Goal: Task Accomplishment & Management: Manage account settings

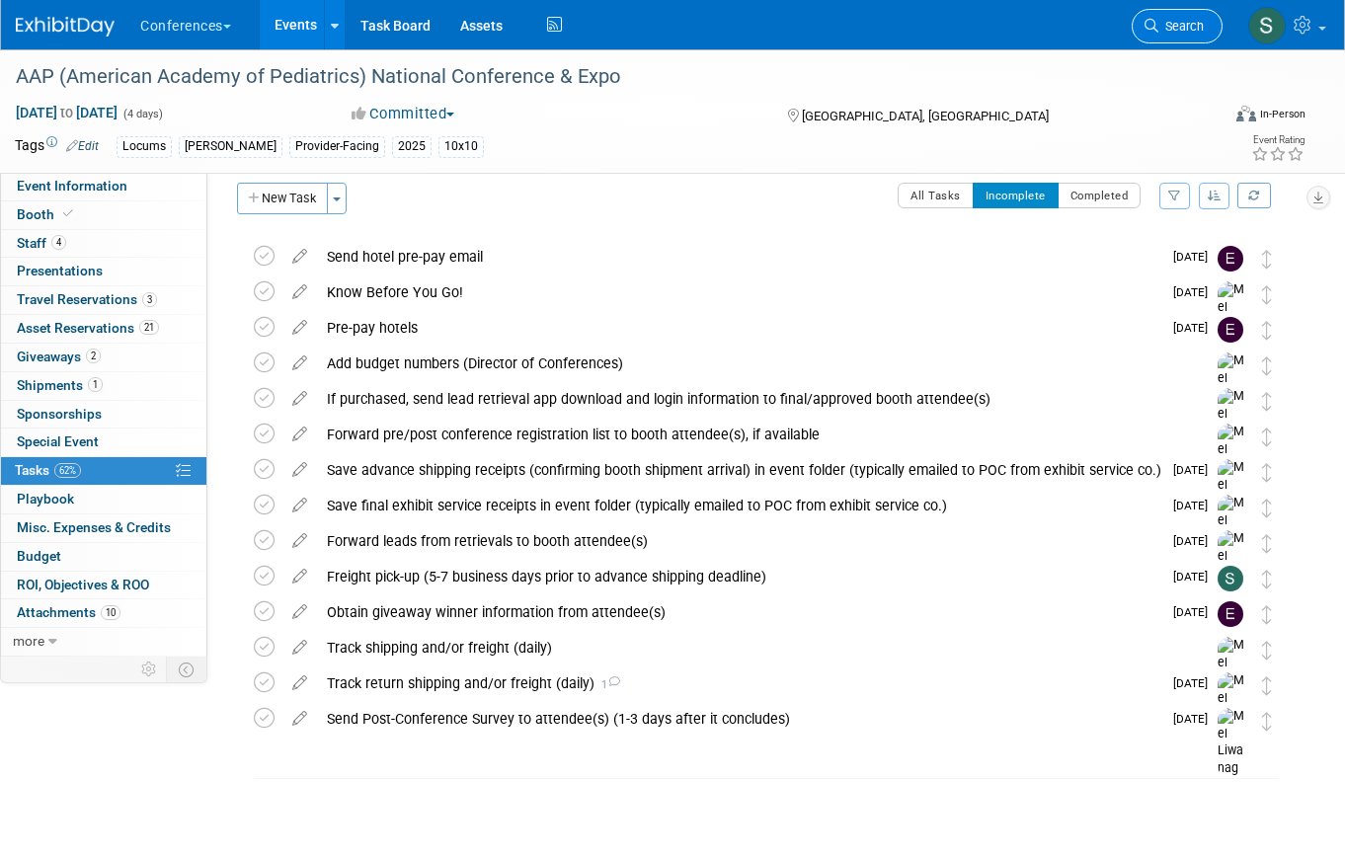
click at [1173, 22] on span "Search" at bounding box center [1181, 26] width 45 height 15
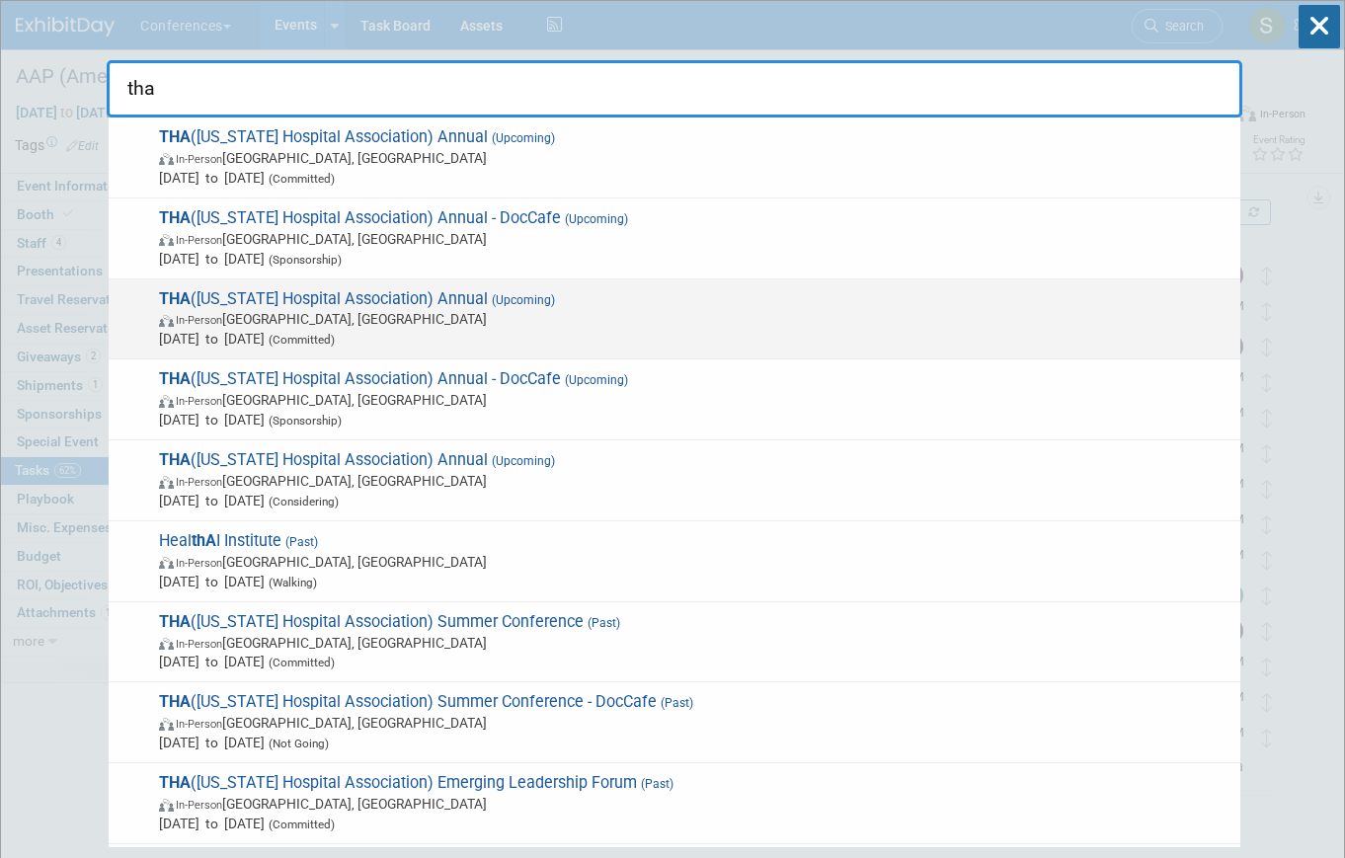
type input "tha"
click at [411, 307] on span "THA ([US_STATE] Hospital Association) Annual (Upcoming) In-Person [GEOGRAPHIC_D…" at bounding box center [692, 319] width 1078 height 60
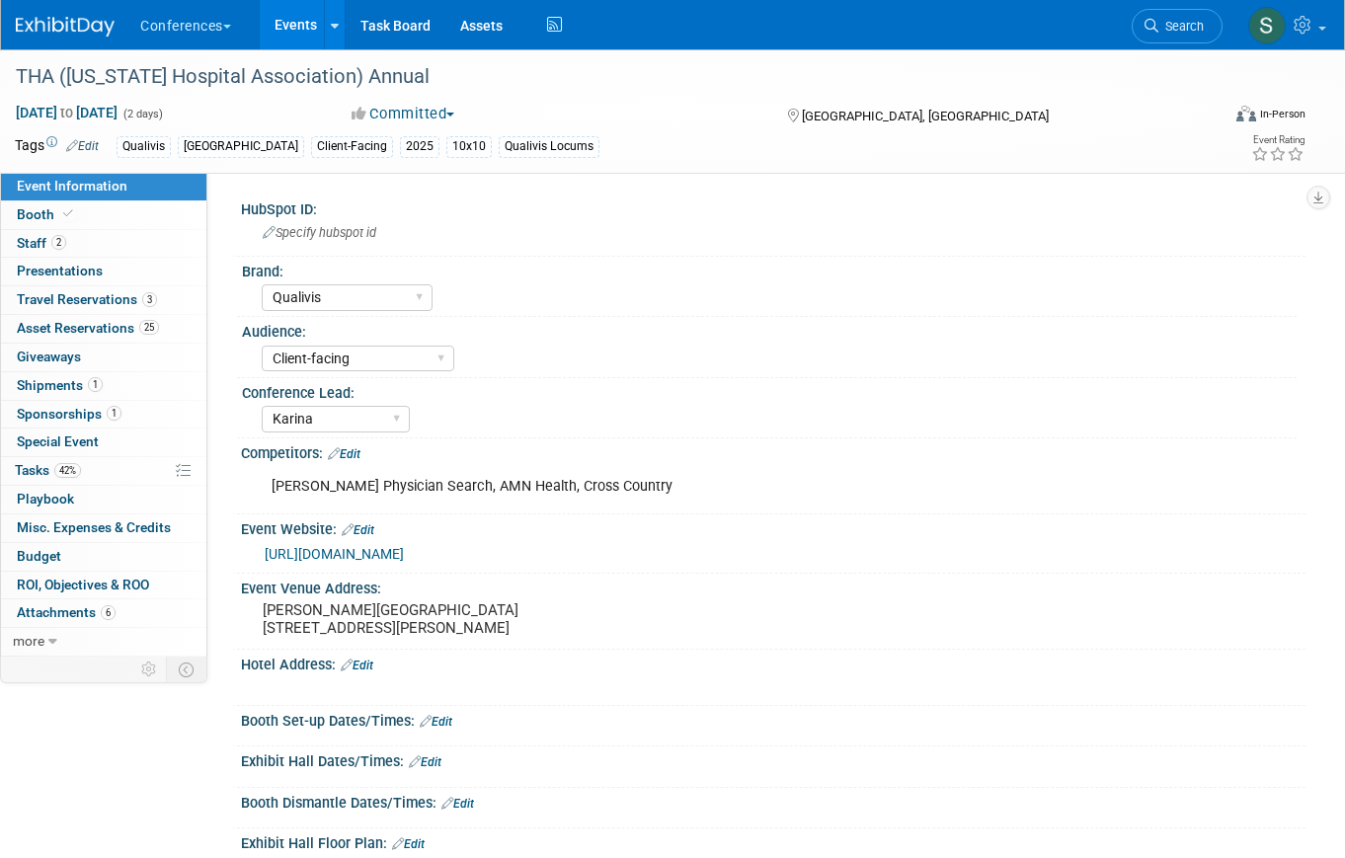
select select "Qualivis"
select select "Client-facing"
select select "Karina"
click at [125, 396] on link "1 Shipments 1" at bounding box center [103, 386] width 205 height 28
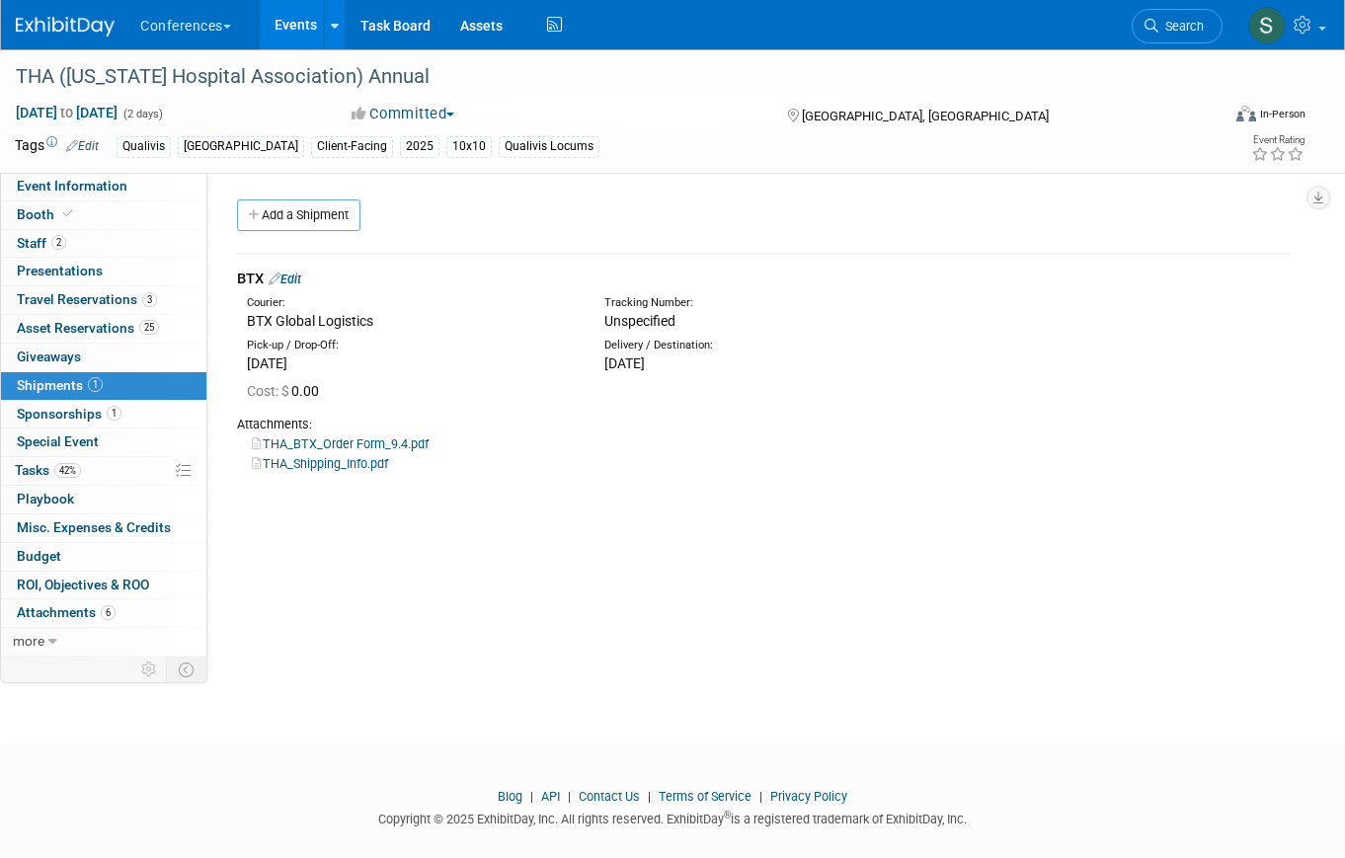
click at [286, 288] on div "BTX Edit" at bounding box center [764, 279] width 1054 height 21
click at [292, 277] on link "Edit" at bounding box center [285, 279] width 33 height 15
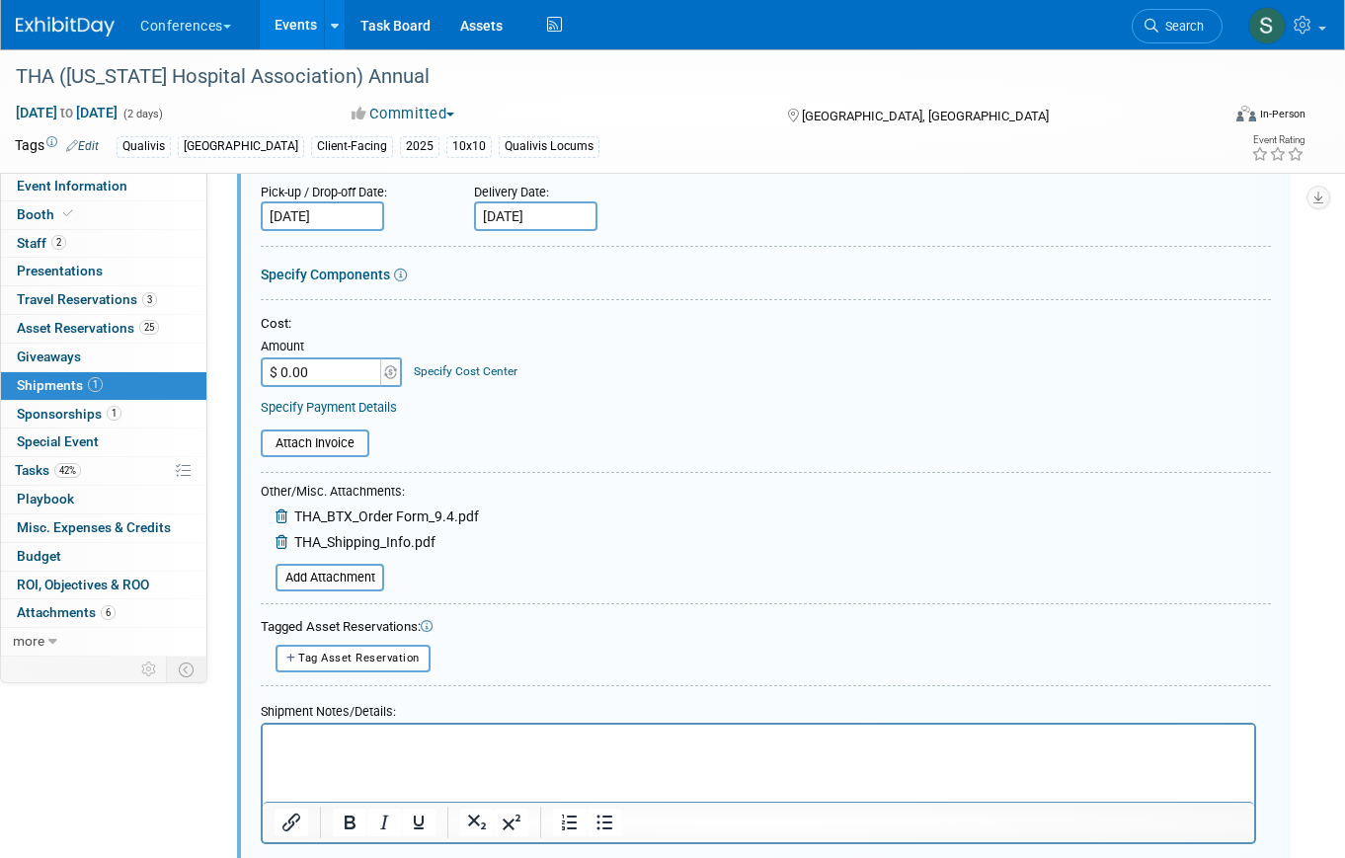
scroll to position [269, 0]
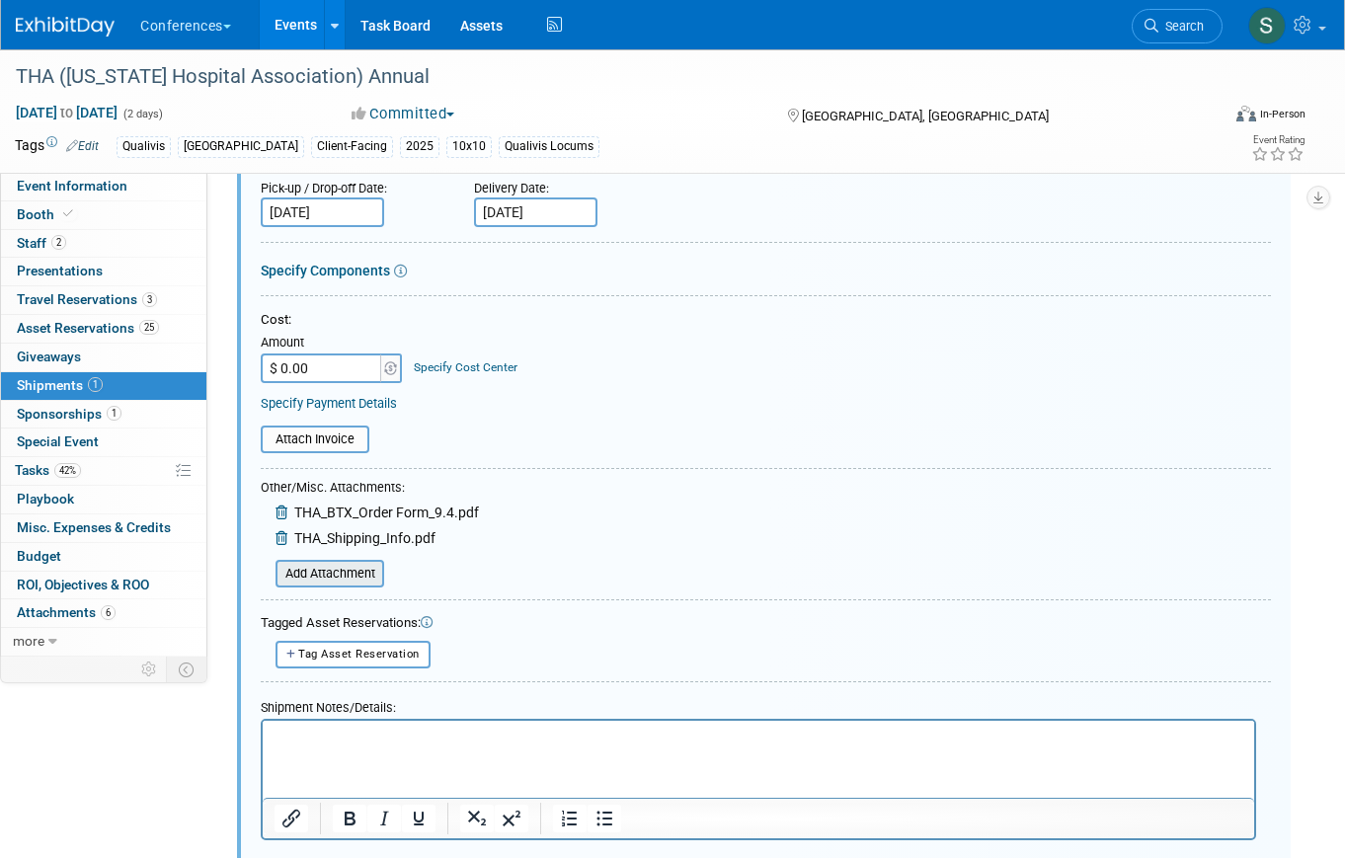
click at [323, 569] on input "file" at bounding box center [264, 574] width 235 height 24
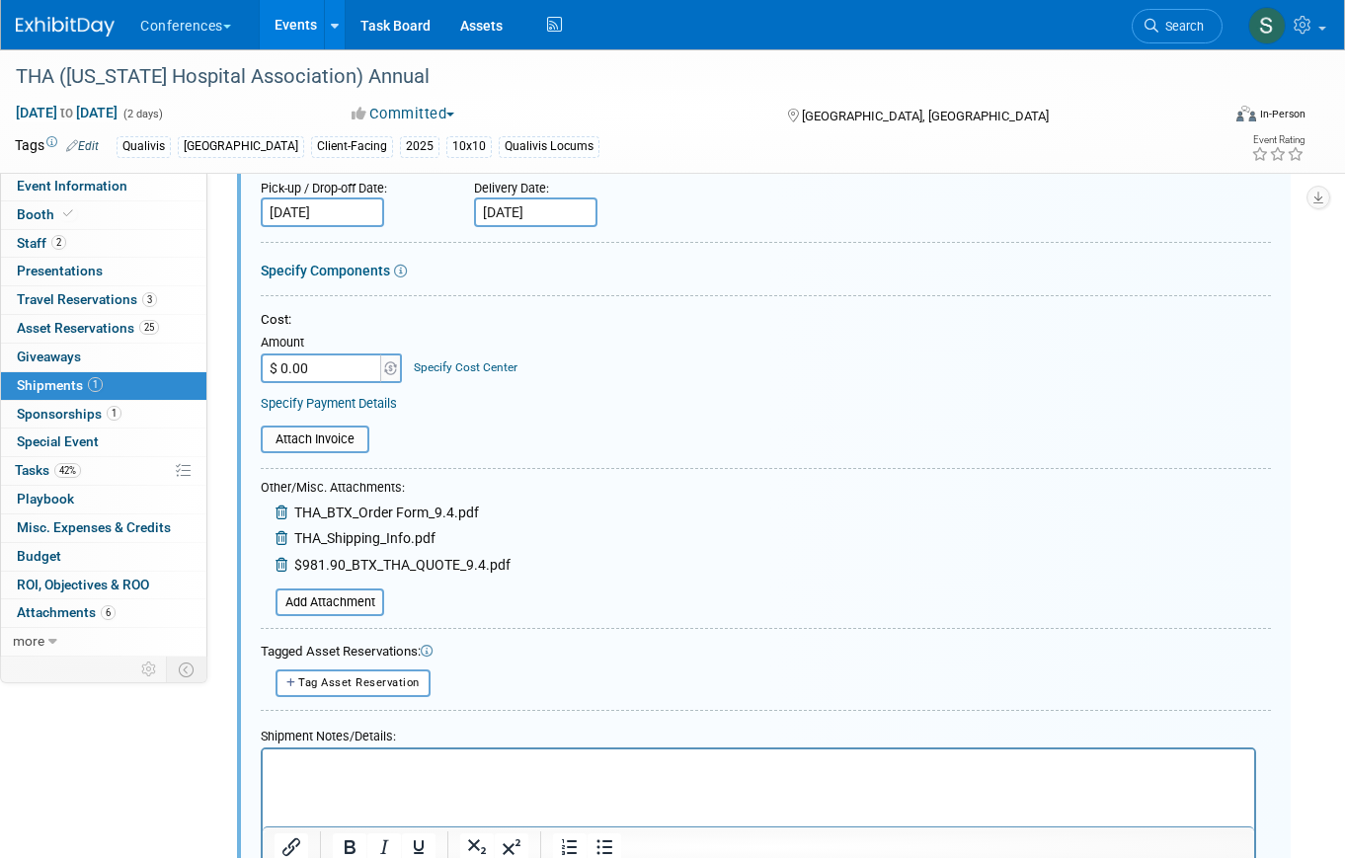
click at [334, 368] on input "$ 0.00" at bounding box center [322, 369] width 123 height 30
type input "$ 981.90"
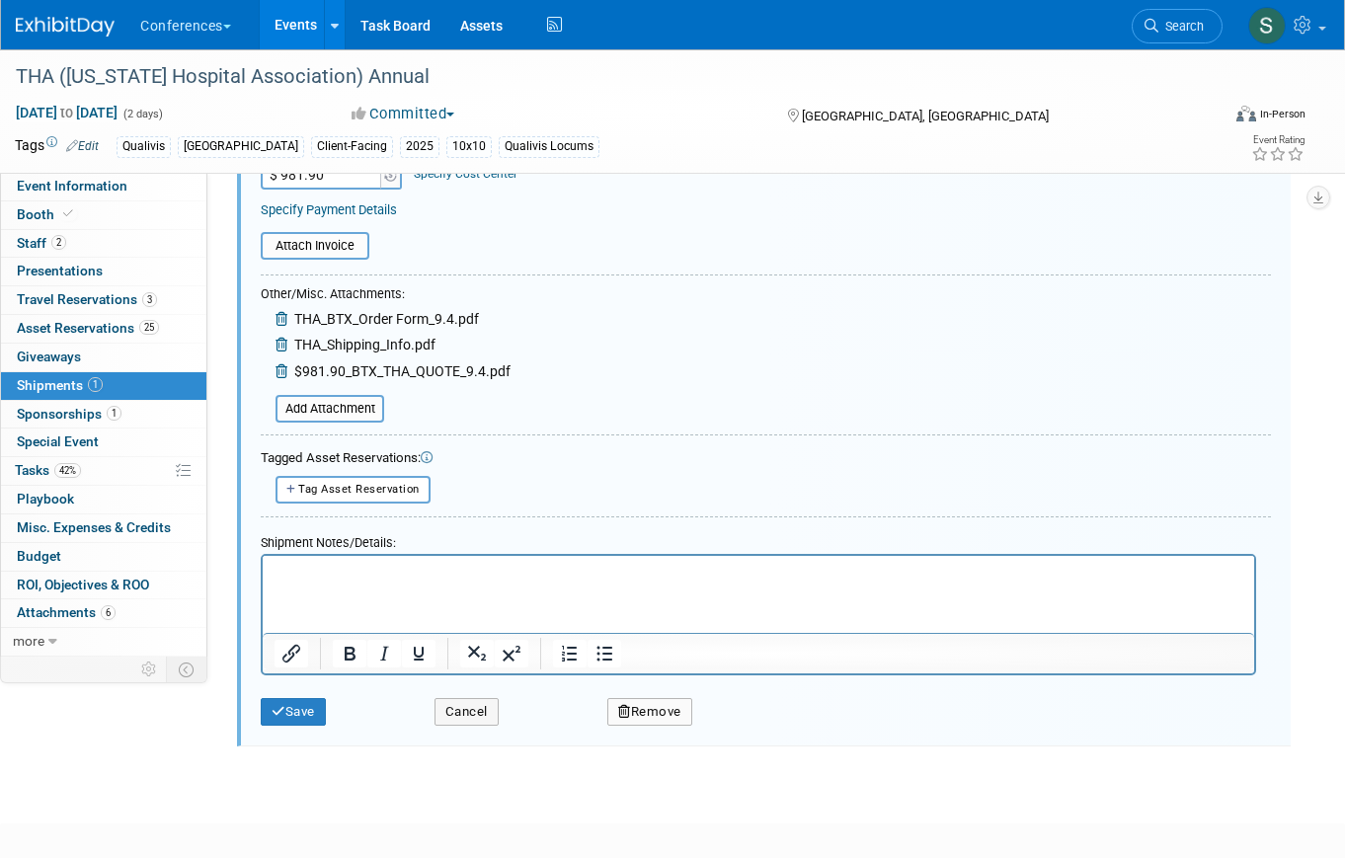
scroll to position [486, 0]
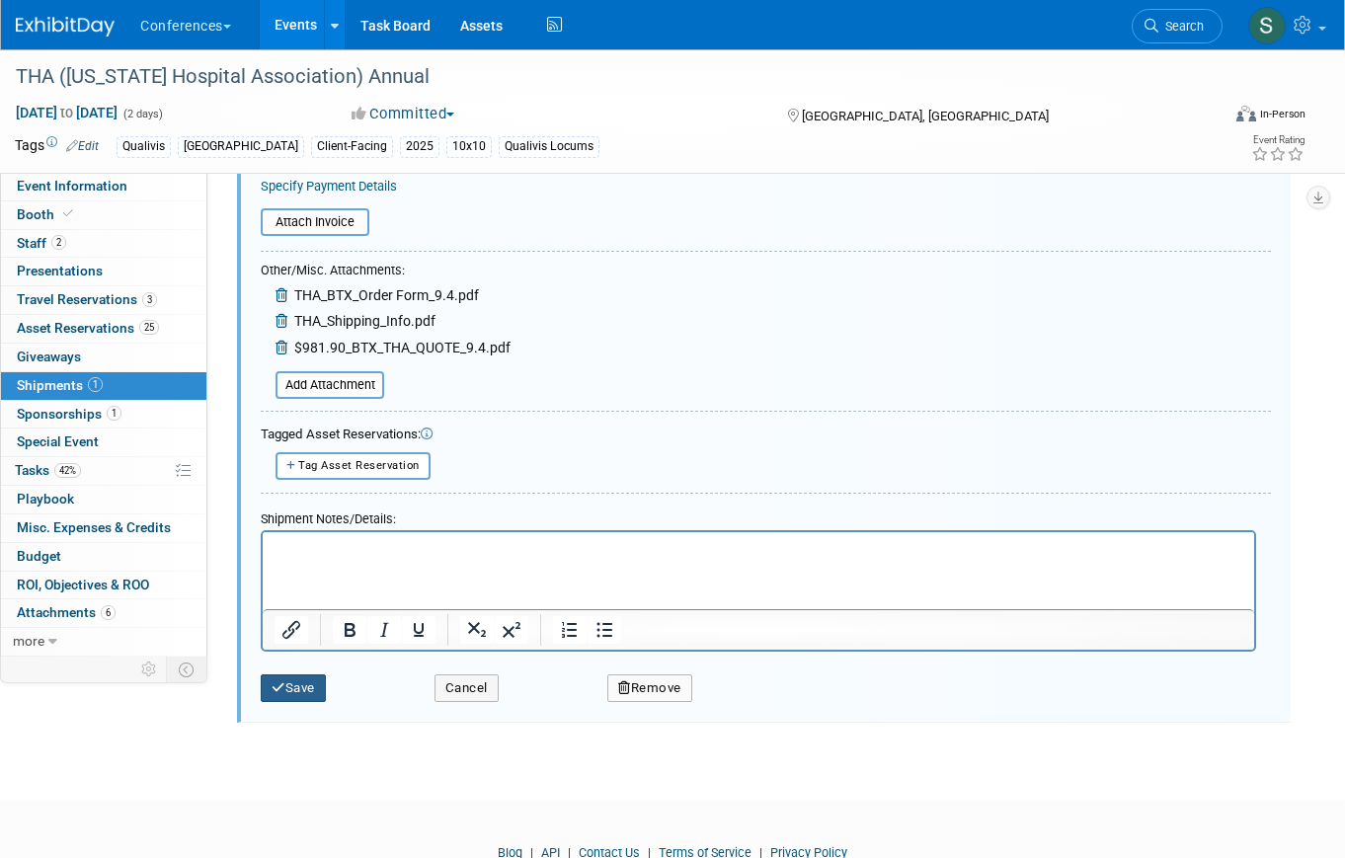
click at [299, 693] on button "Save" at bounding box center [293, 689] width 65 height 28
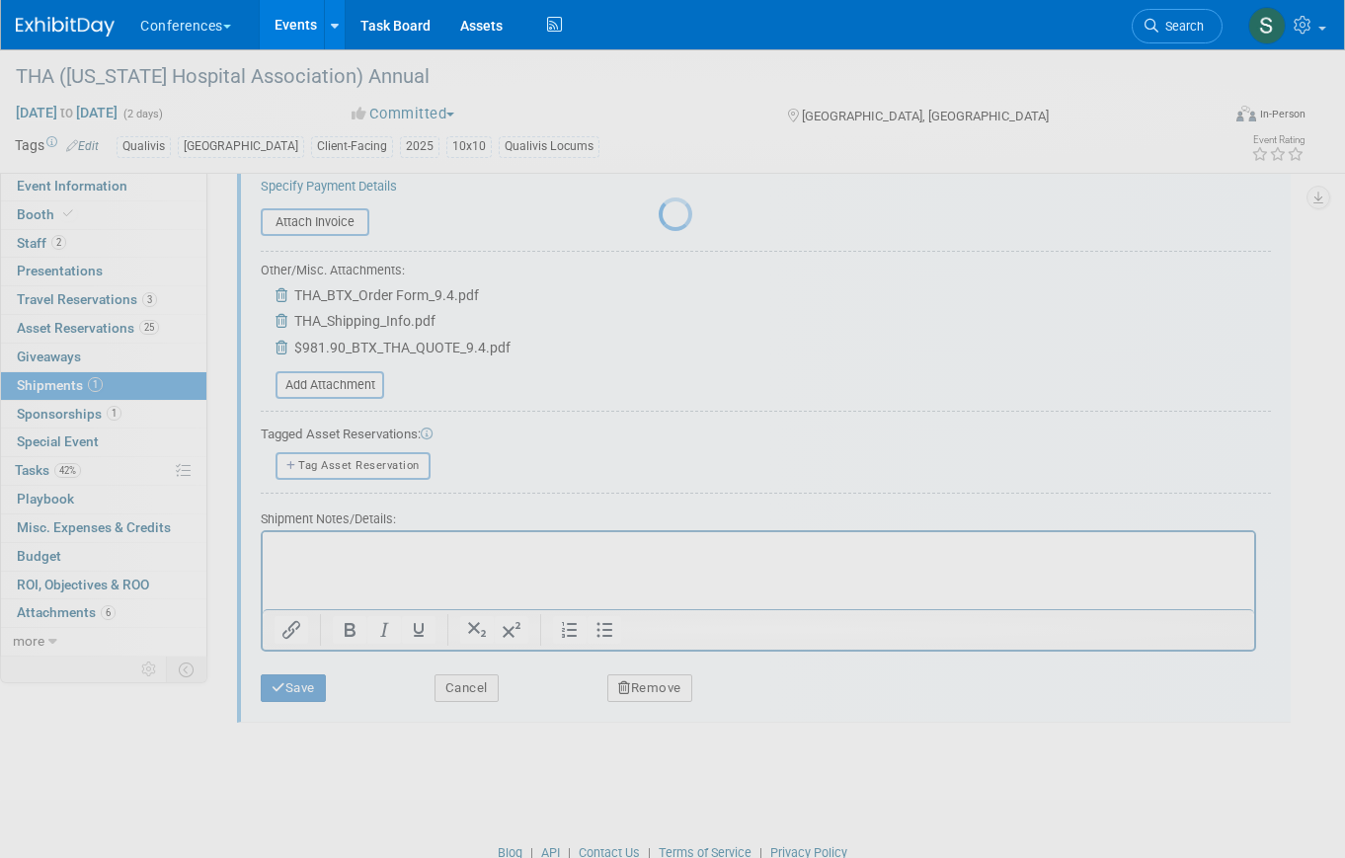
scroll to position [24, 0]
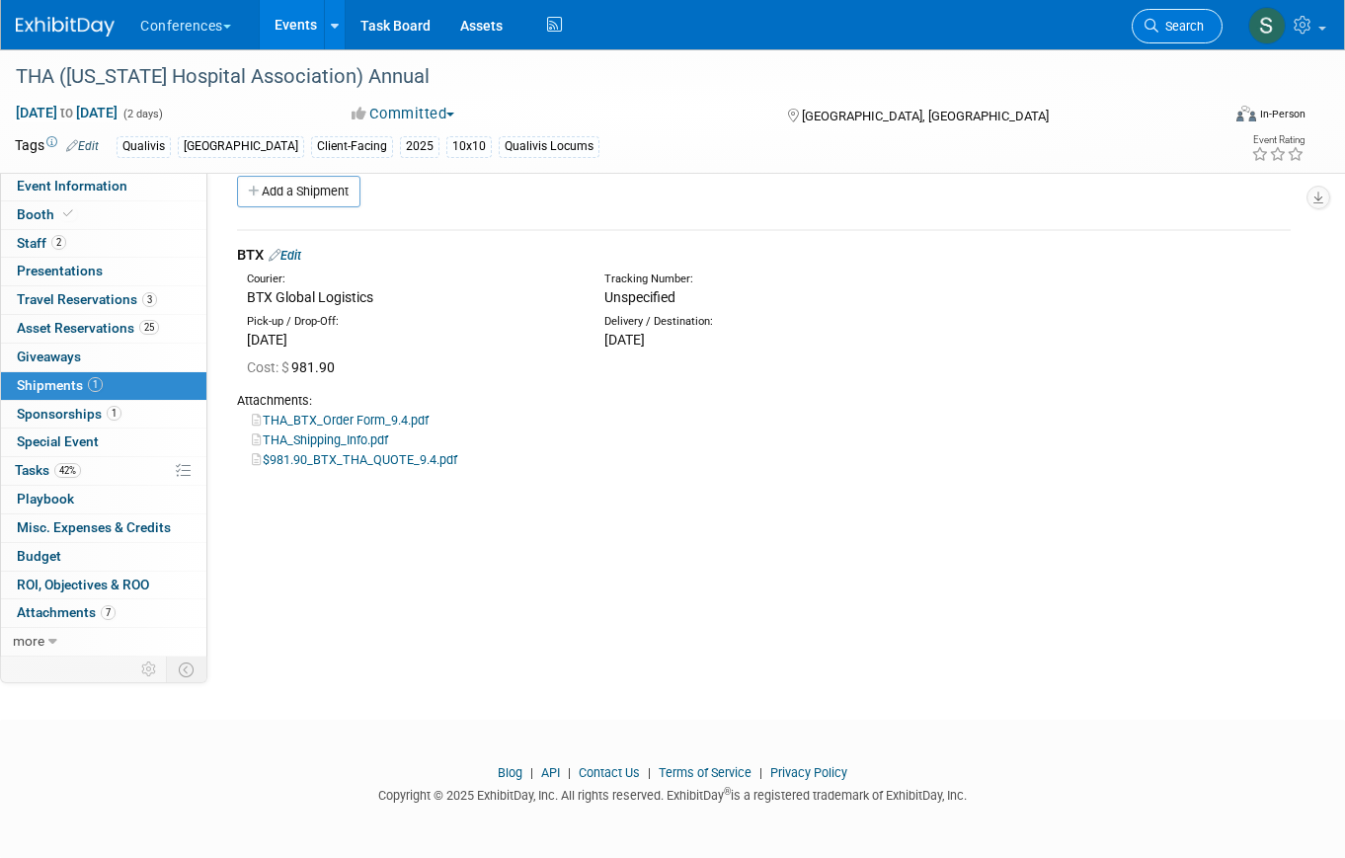
click at [1185, 33] on span "Search" at bounding box center [1181, 26] width 45 height 15
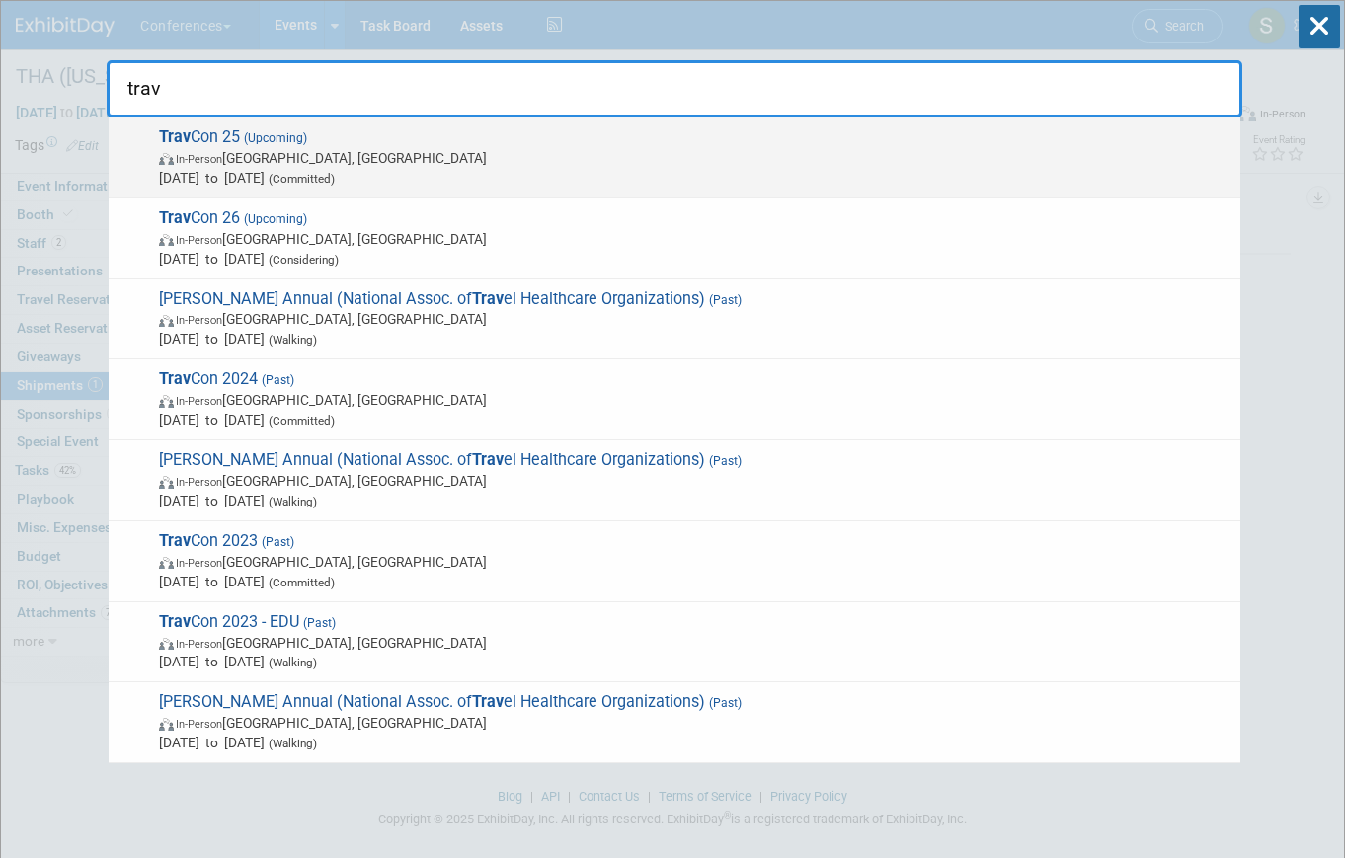
type input "trav"
click at [321, 171] on span "Sep 21, 2025 to Sep 24, 2025 (Committed)" at bounding box center [695, 178] width 1072 height 20
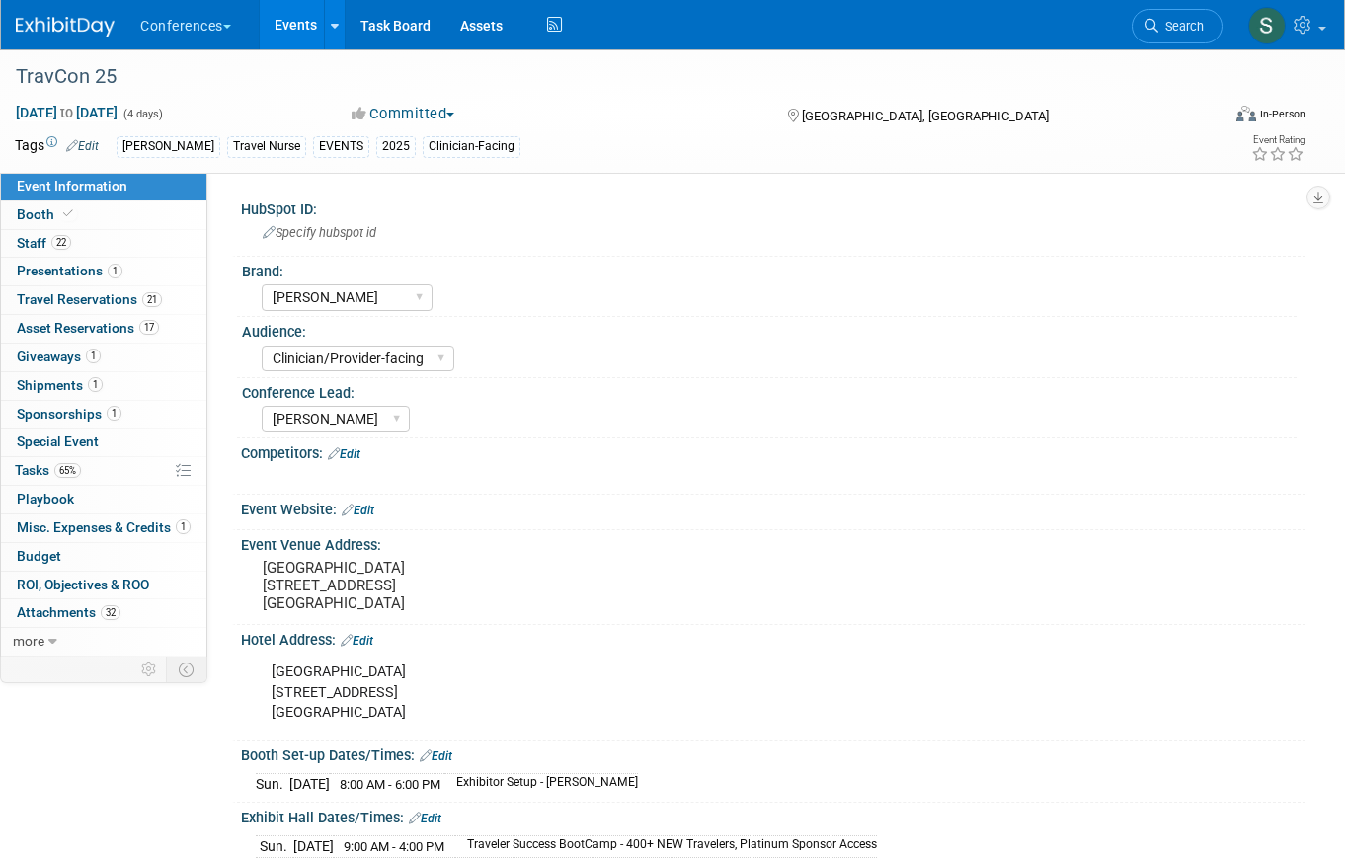
select select "[PERSON_NAME]"
select select "Clinician/Provider-facing"
select select "[PERSON_NAME]"
click at [132, 386] on link "1 Shipments 1" at bounding box center [103, 386] width 205 height 28
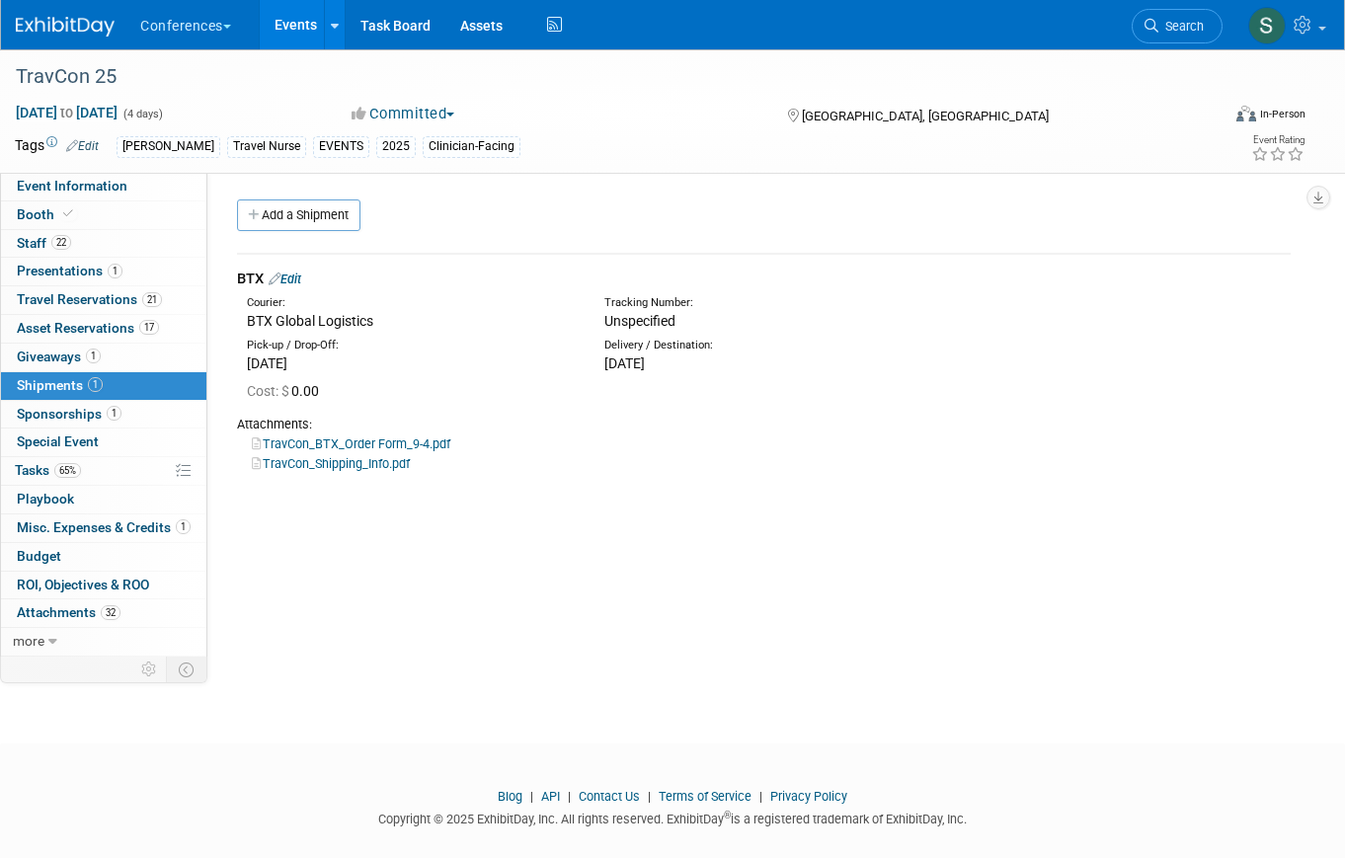
click at [301, 279] on link "Edit" at bounding box center [285, 279] width 33 height 15
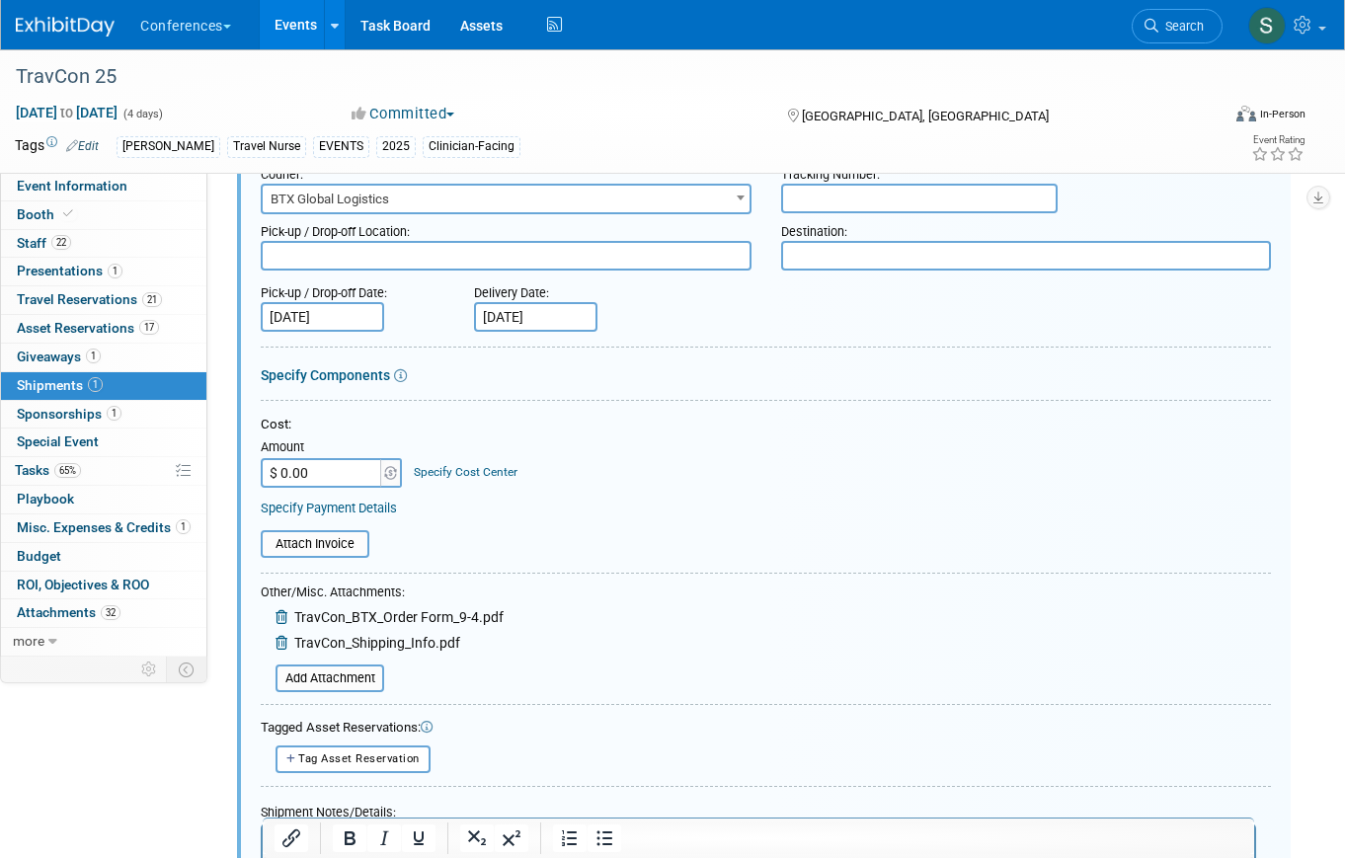
scroll to position [187, 0]
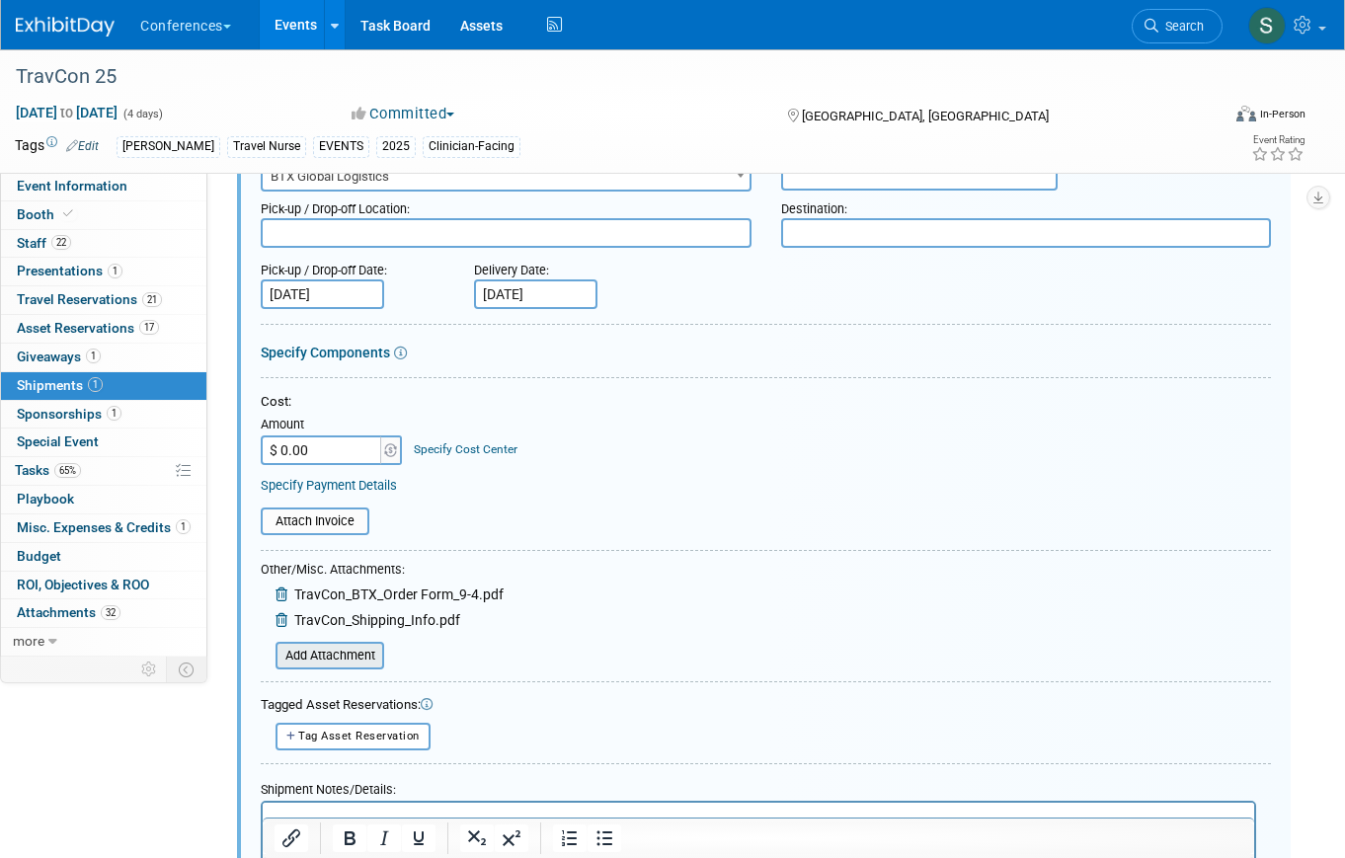
click at [348, 665] on input "file" at bounding box center [264, 656] width 235 height 24
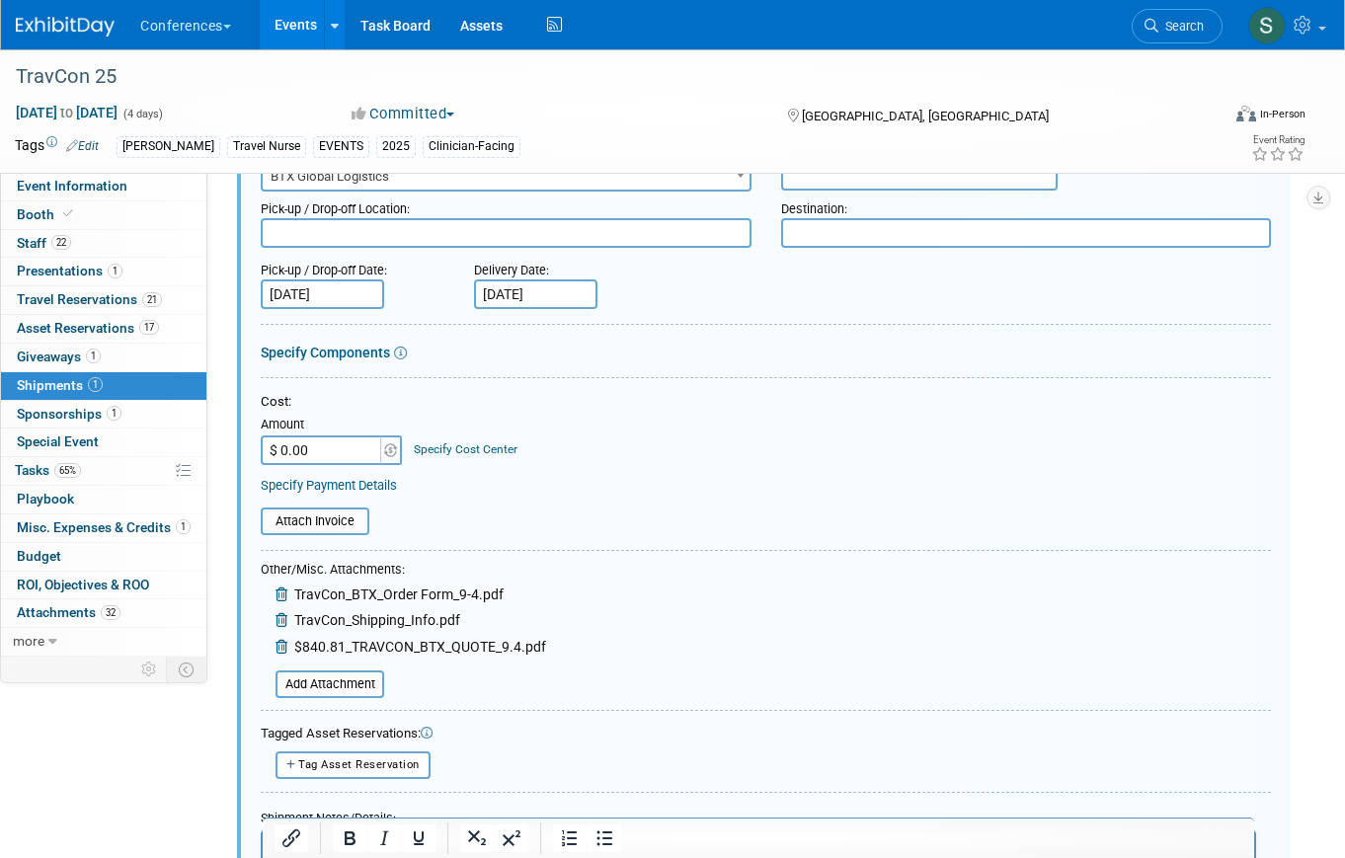
click at [328, 455] on input "$ 0.00" at bounding box center [322, 451] width 123 height 30
type input "$ 840.81"
click at [450, 443] on link "Specify Cost Center" at bounding box center [466, 449] width 104 height 14
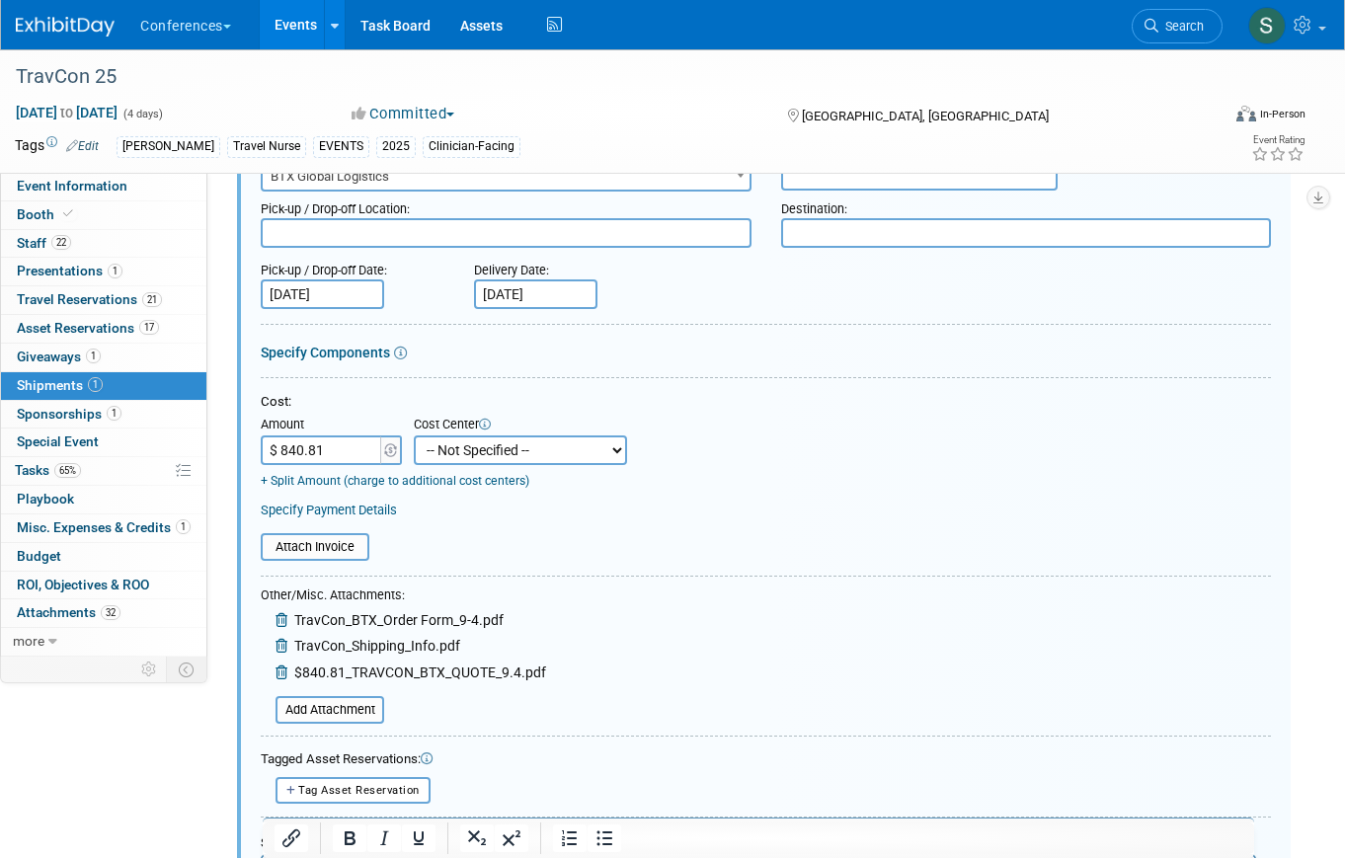
click at [488, 459] on select "-- Not Specified -- Aya Education Aya Healthcare Aya Locums Bespoke Corporate […" at bounding box center [520, 451] width 213 height 30
select select "18965872"
click at [414, 436] on select "-- Not Specified -- Aya Education Aya Healthcare Aya Locums Bespoke Corporate […" at bounding box center [520, 451] width 213 height 30
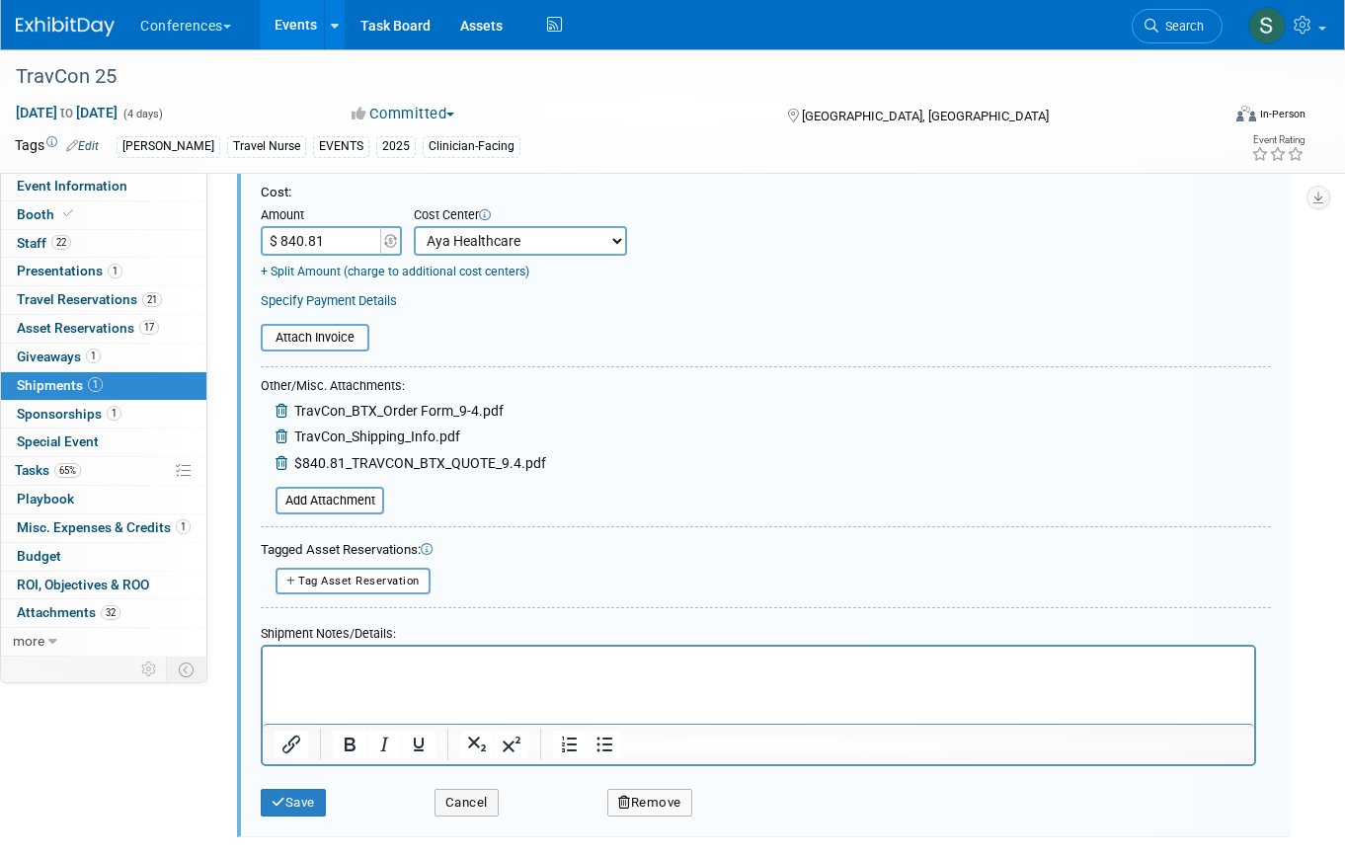
scroll to position [401, 0]
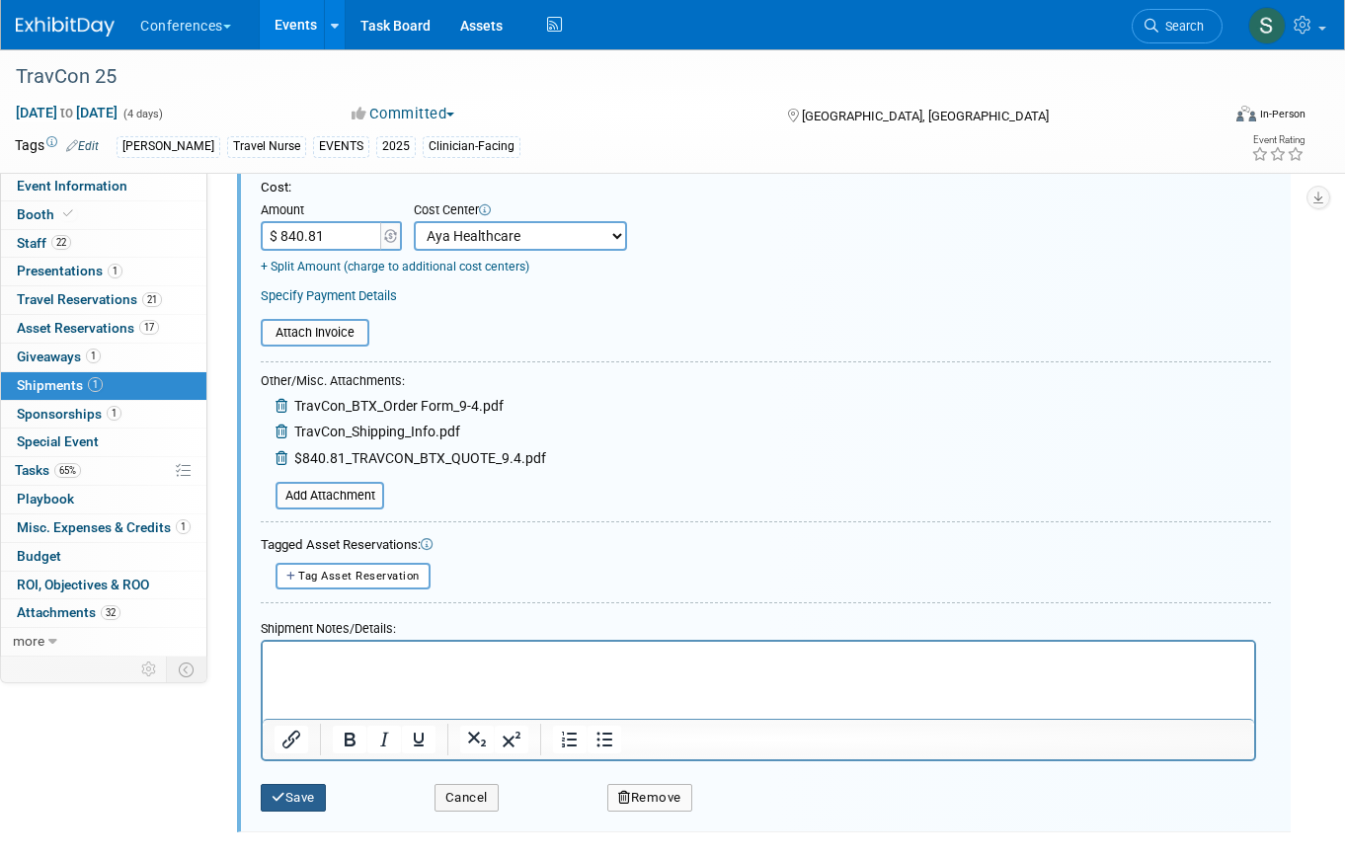
click at [300, 798] on button "Save" at bounding box center [293, 798] width 65 height 28
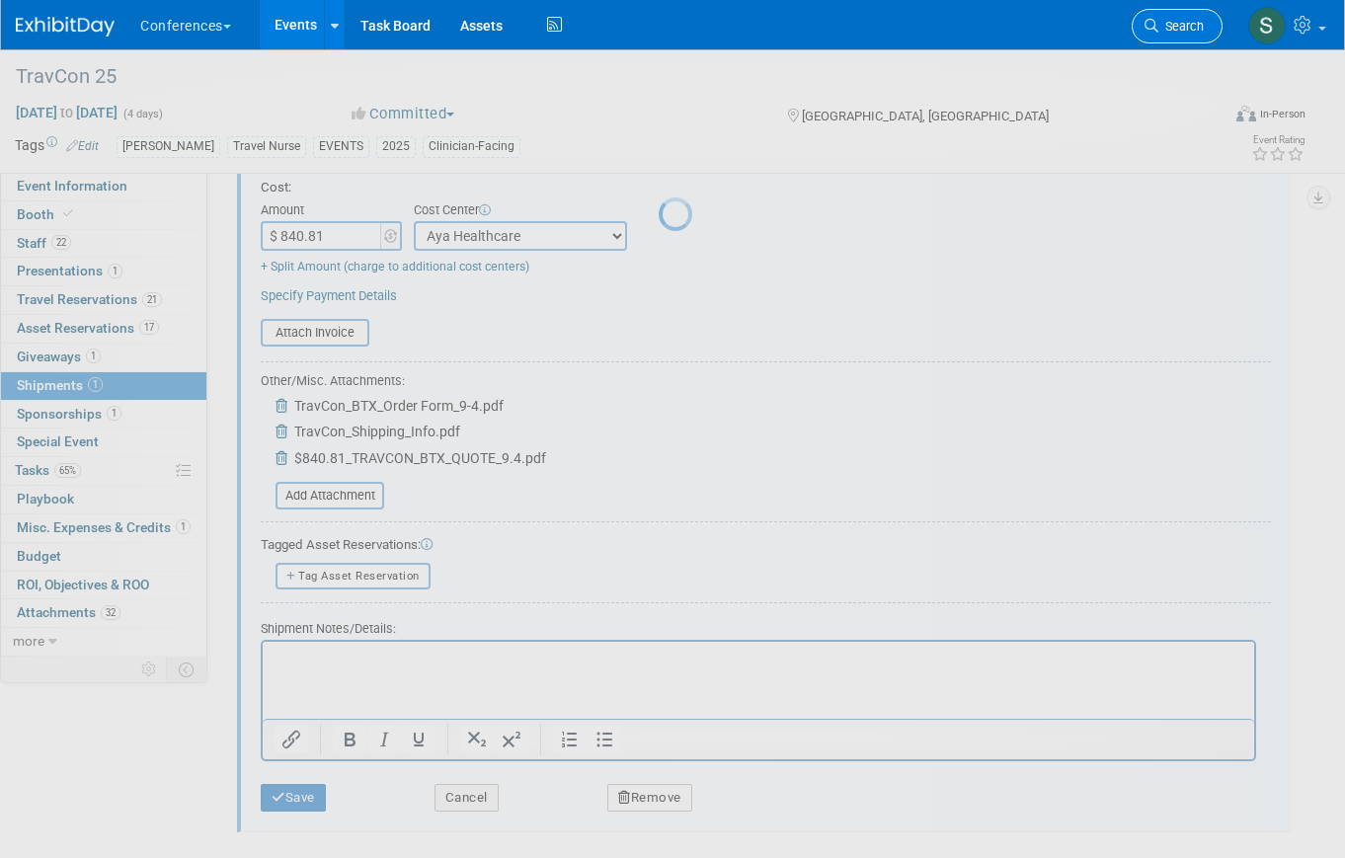
scroll to position [24, 0]
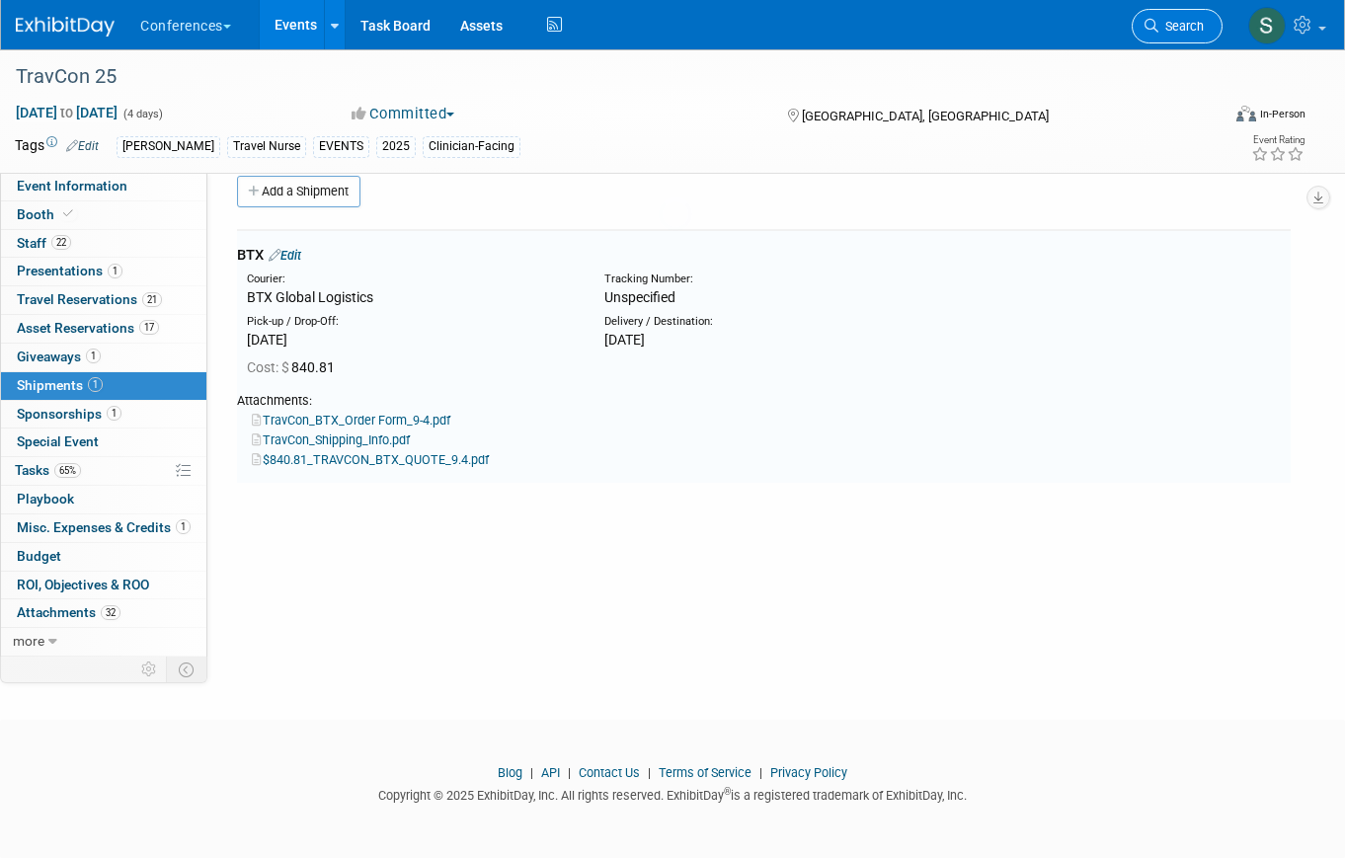
click at [1175, 30] on span "Search" at bounding box center [1181, 26] width 45 height 15
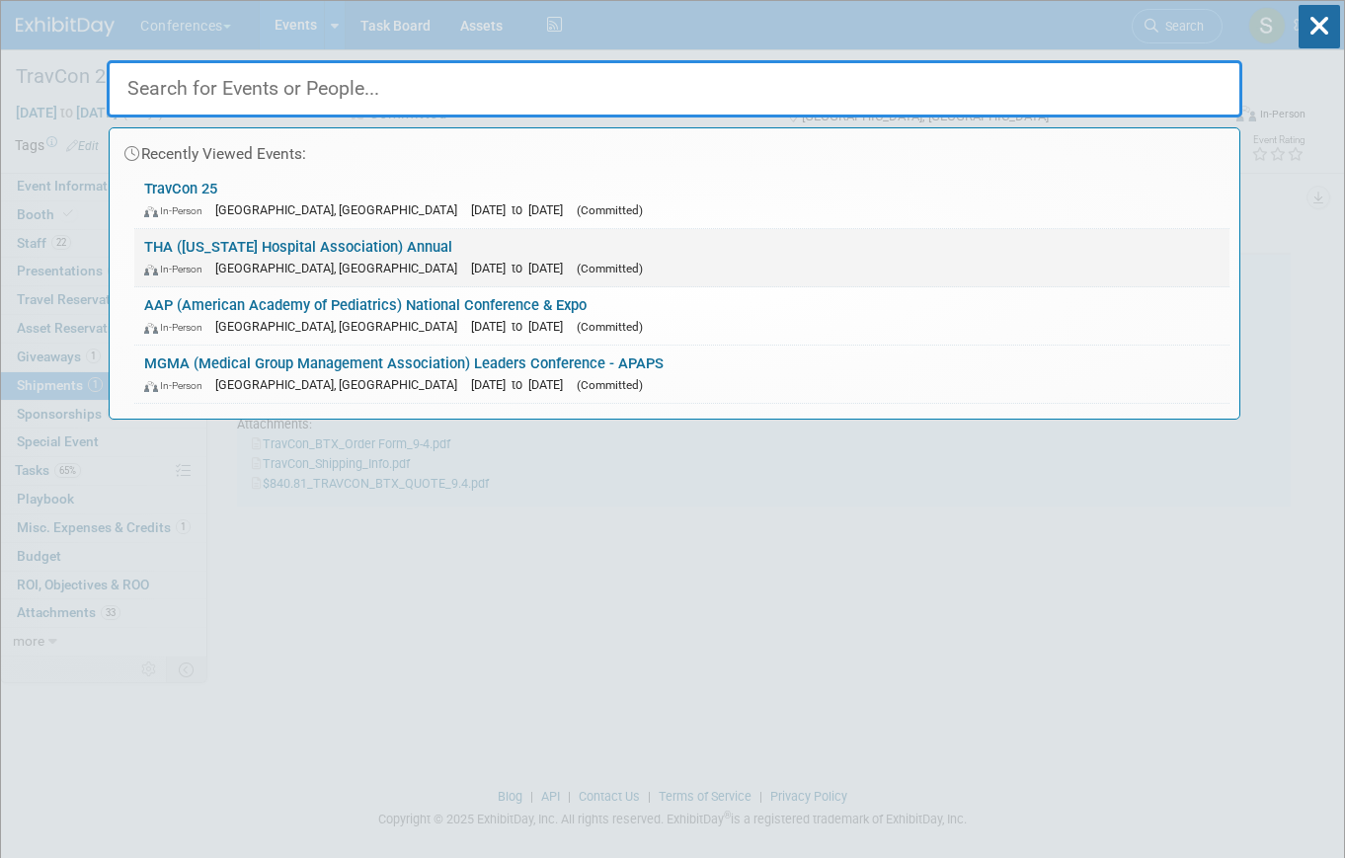
click at [403, 252] on link "THA (Texas Hospital Association) Annual In-Person San Antonio, TX Sep 23, 2025 …" at bounding box center [681, 257] width 1095 height 57
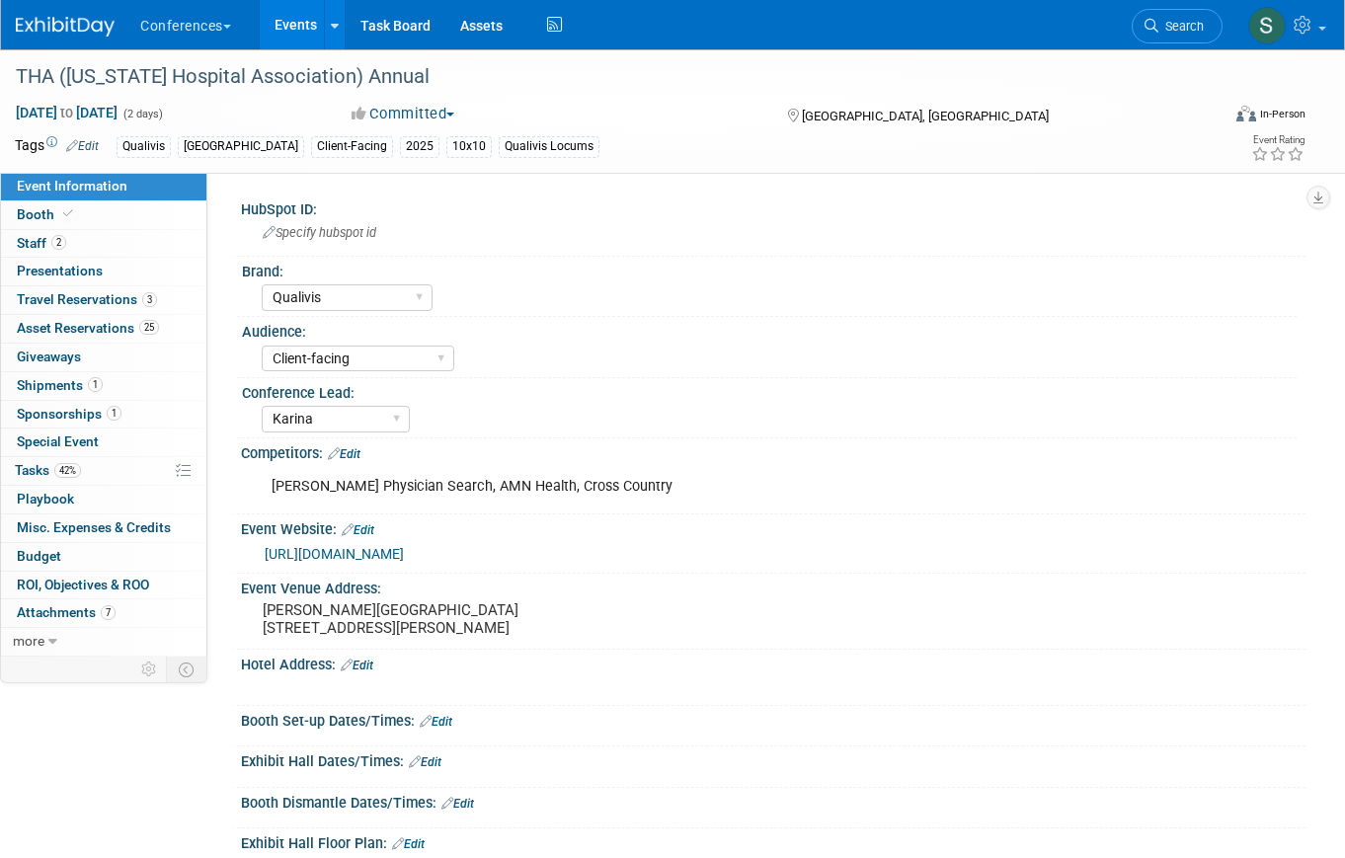
select select "Qualivis"
select select "Client-facing"
select select "Karina"
click at [98, 393] on span "Shipments 1" at bounding box center [60, 385] width 86 height 16
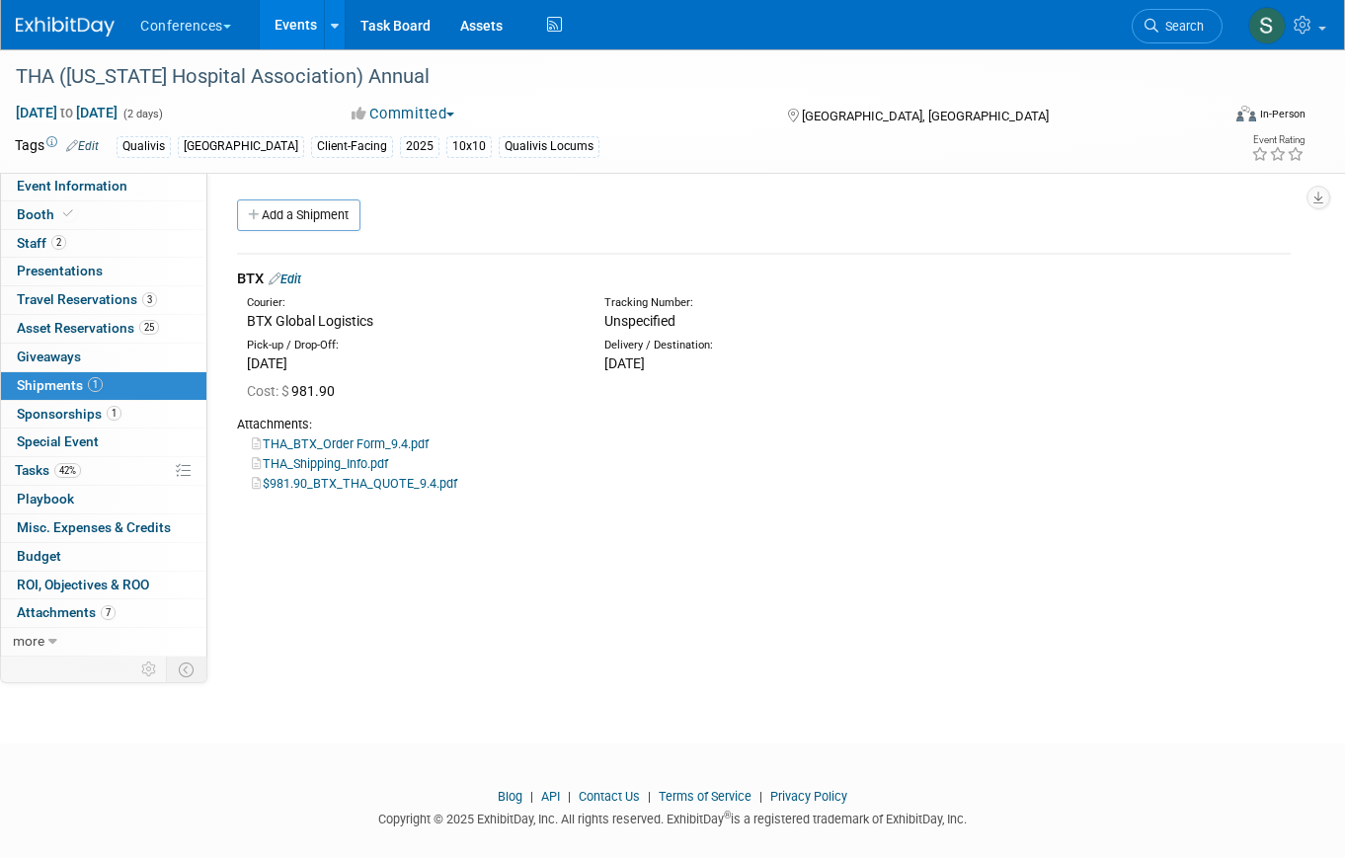
click at [295, 280] on link "Edit" at bounding box center [285, 279] width 33 height 15
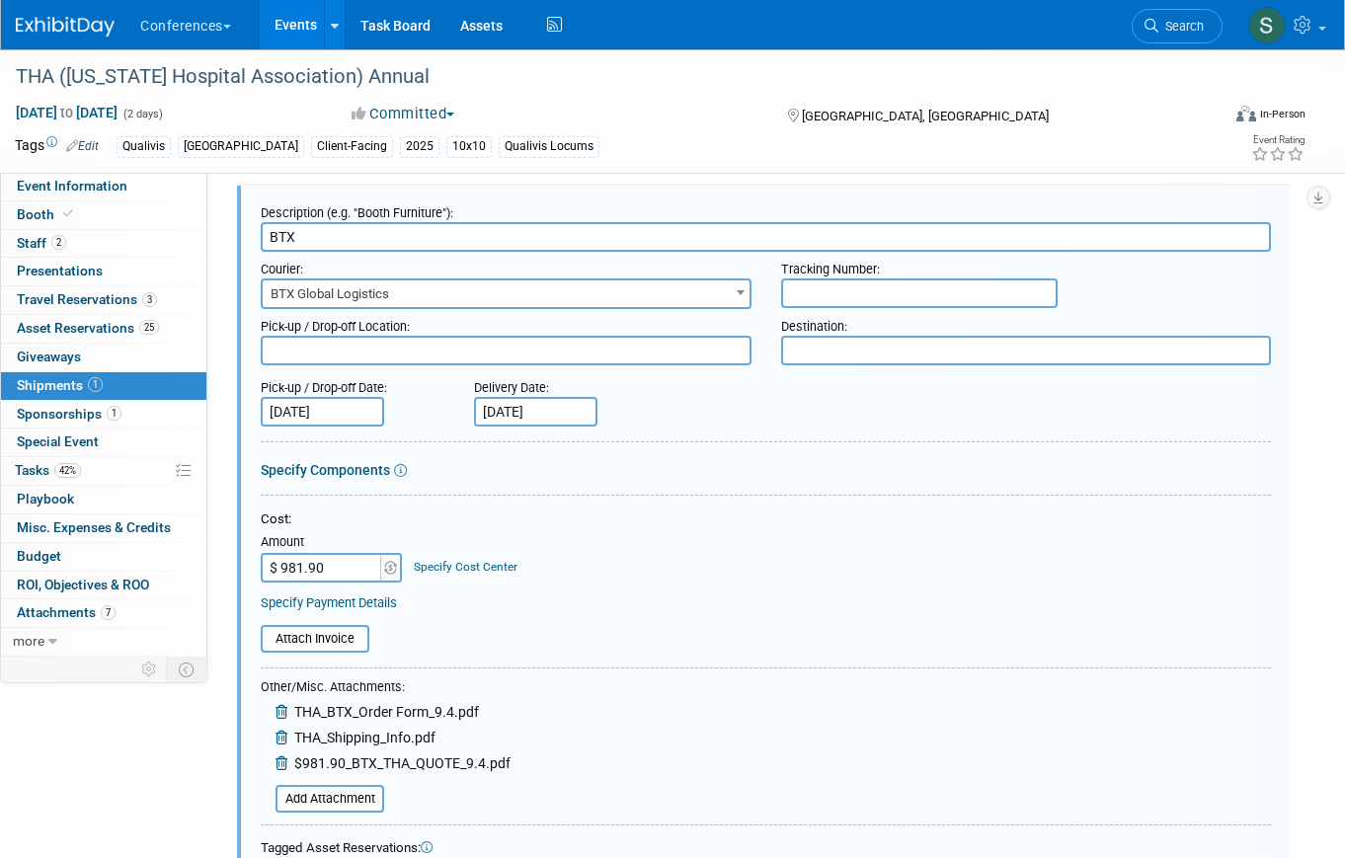
click at [466, 564] on link "Specify Cost Center" at bounding box center [466, 567] width 104 height 14
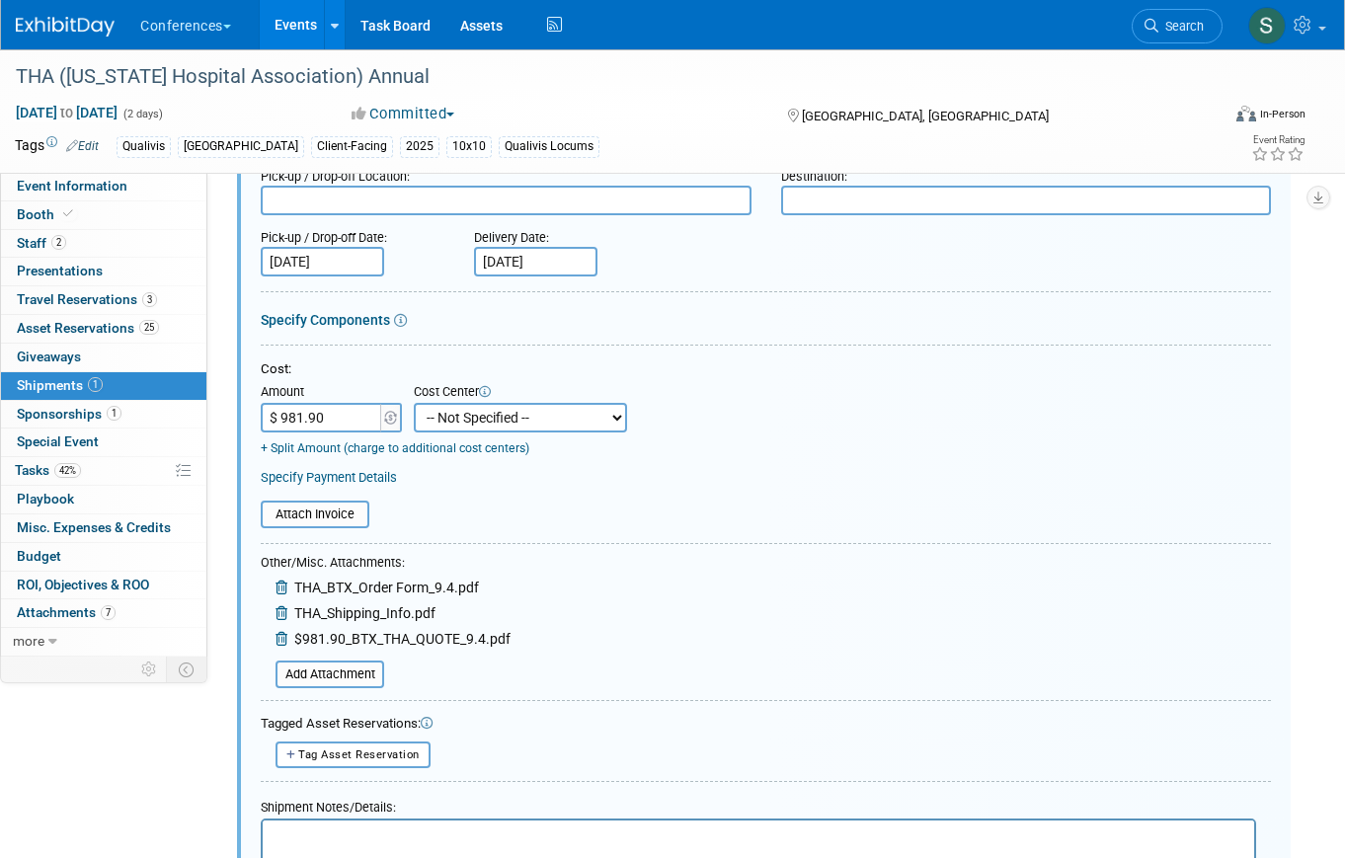
scroll to position [240, 0]
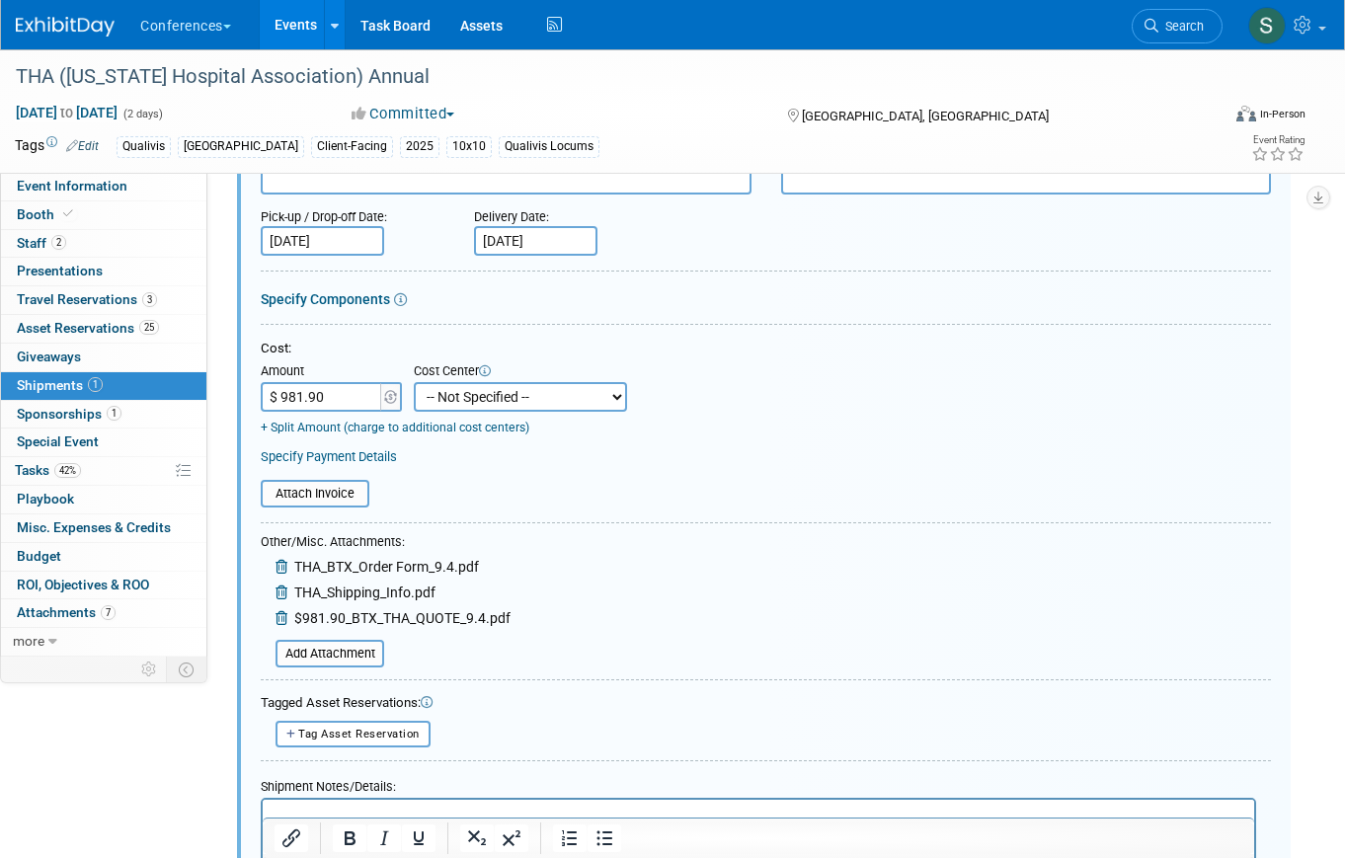
click at [472, 404] on select "-- Not Specified -- Aya Education Aya Healthcare Aya Locums Bespoke Corporate […" at bounding box center [520, 397] width 213 height 30
select select "18965874"
click at [414, 382] on select "-- Not Specified -- Aya Education Aya Healthcare Aya Locums Bespoke Corporate […" at bounding box center [520, 397] width 213 height 30
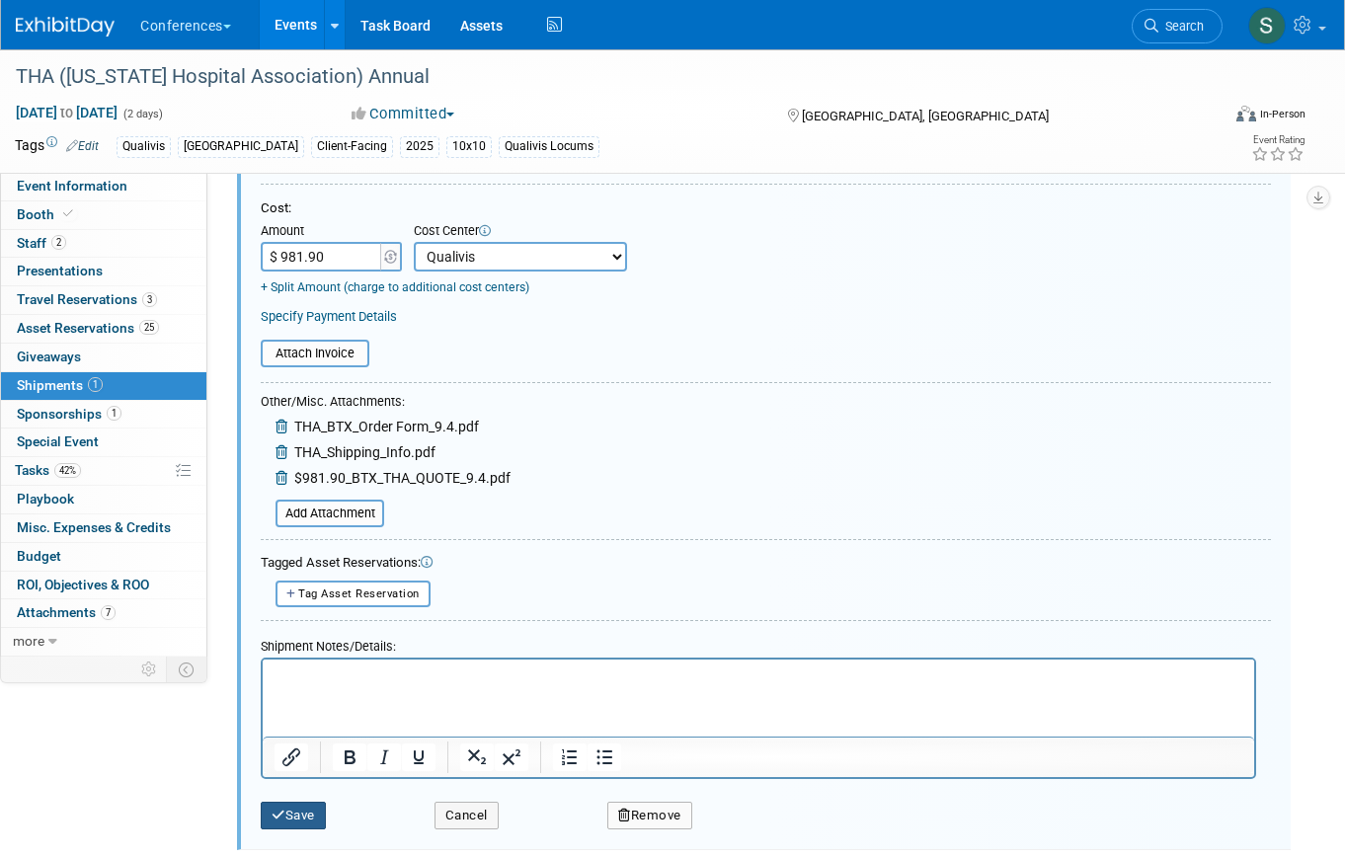
click at [319, 808] on button "Save" at bounding box center [293, 816] width 65 height 28
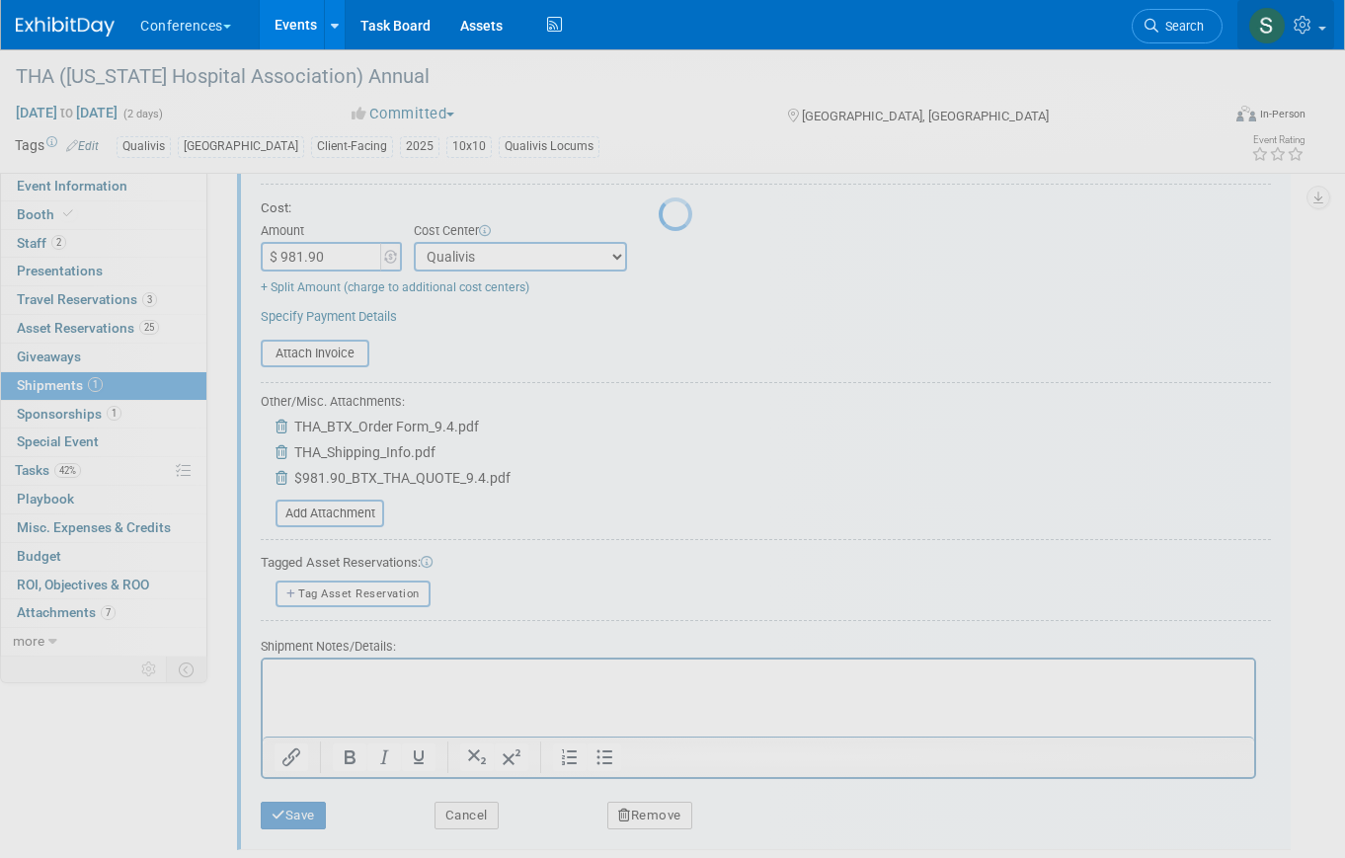
scroll to position [24, 0]
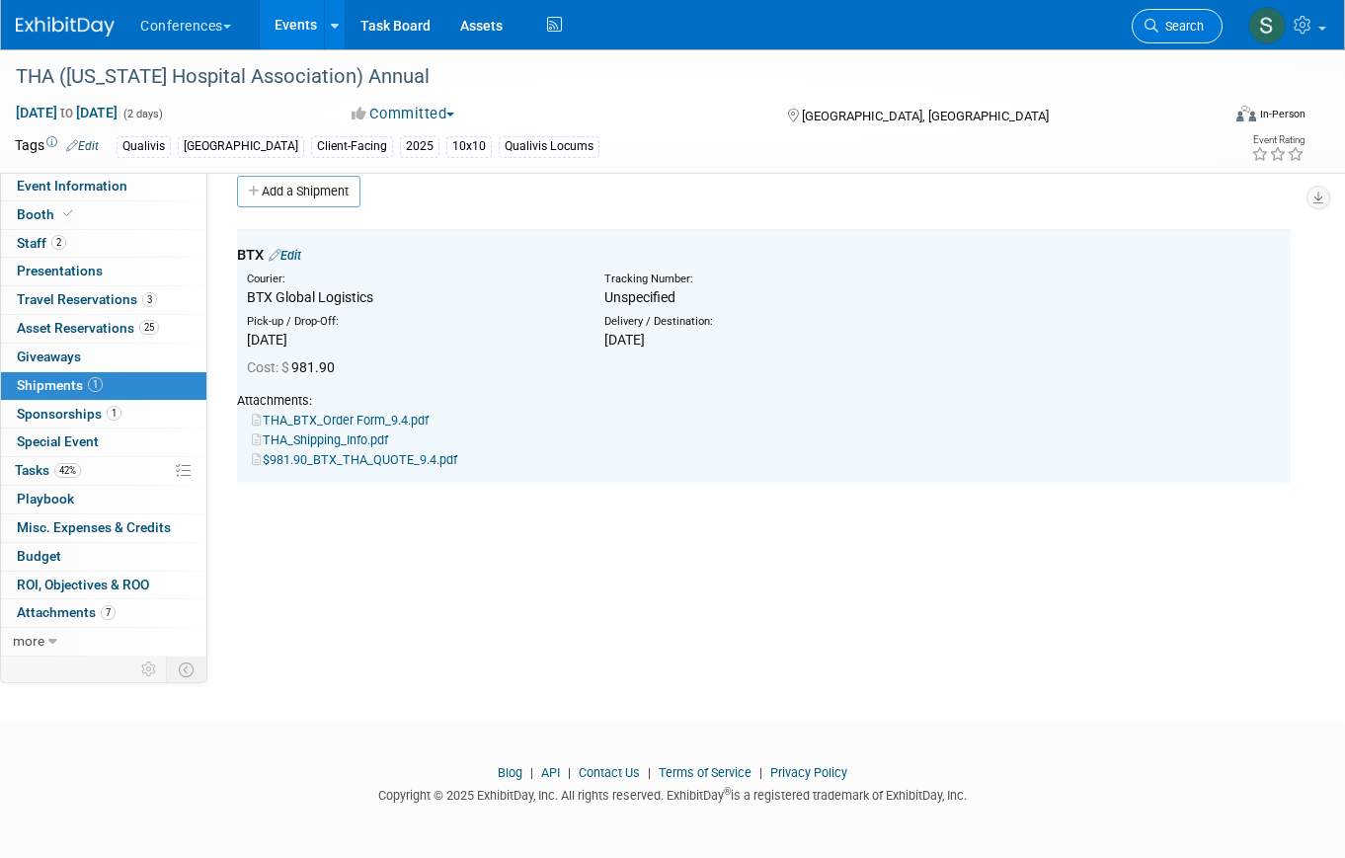
click at [1184, 16] on link "Search" at bounding box center [1177, 26] width 91 height 35
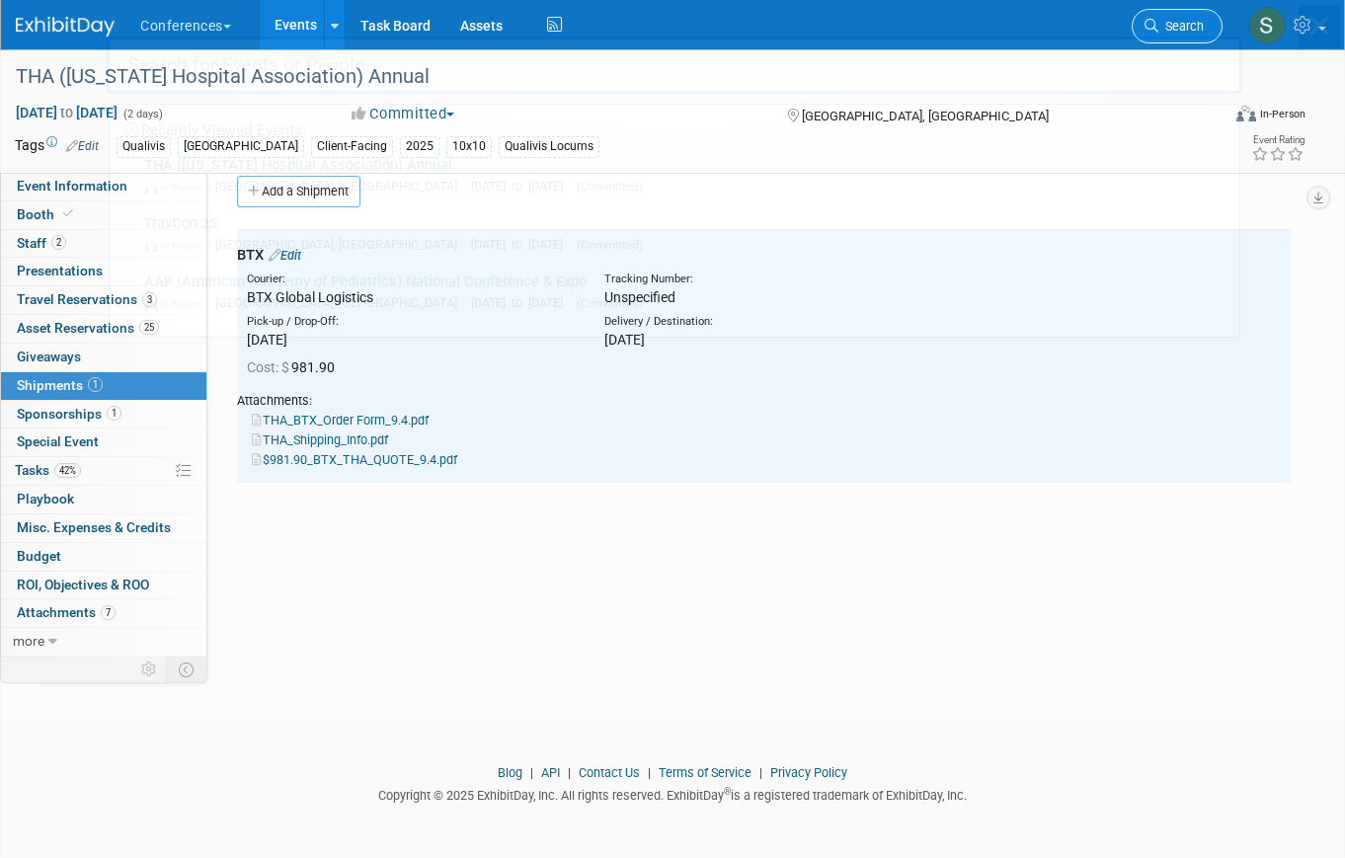
scroll to position [0, 0]
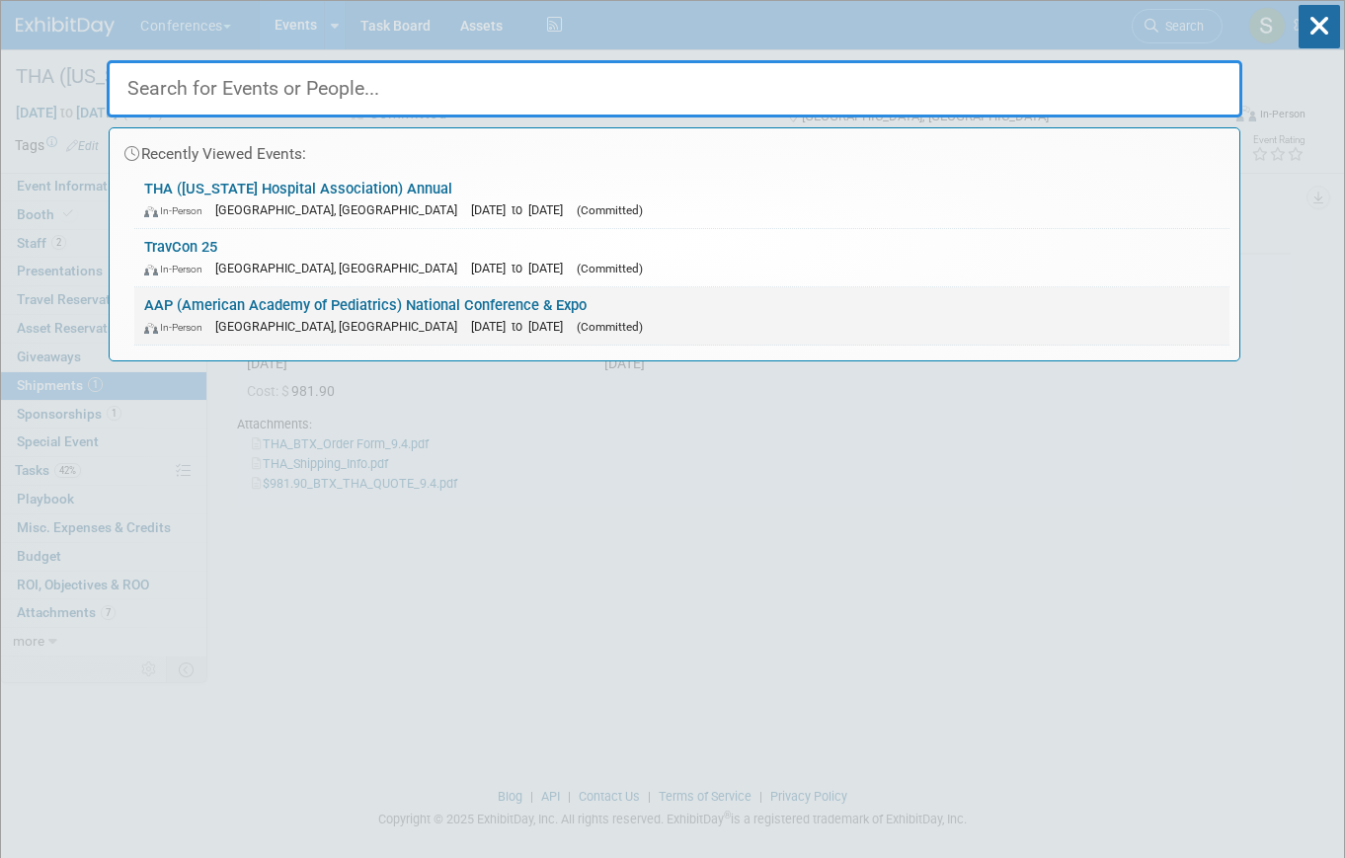
click at [395, 299] on link "AAP (American Academy of Pediatrics) National Conference & Expo In-Person Denve…" at bounding box center [681, 315] width 1095 height 57
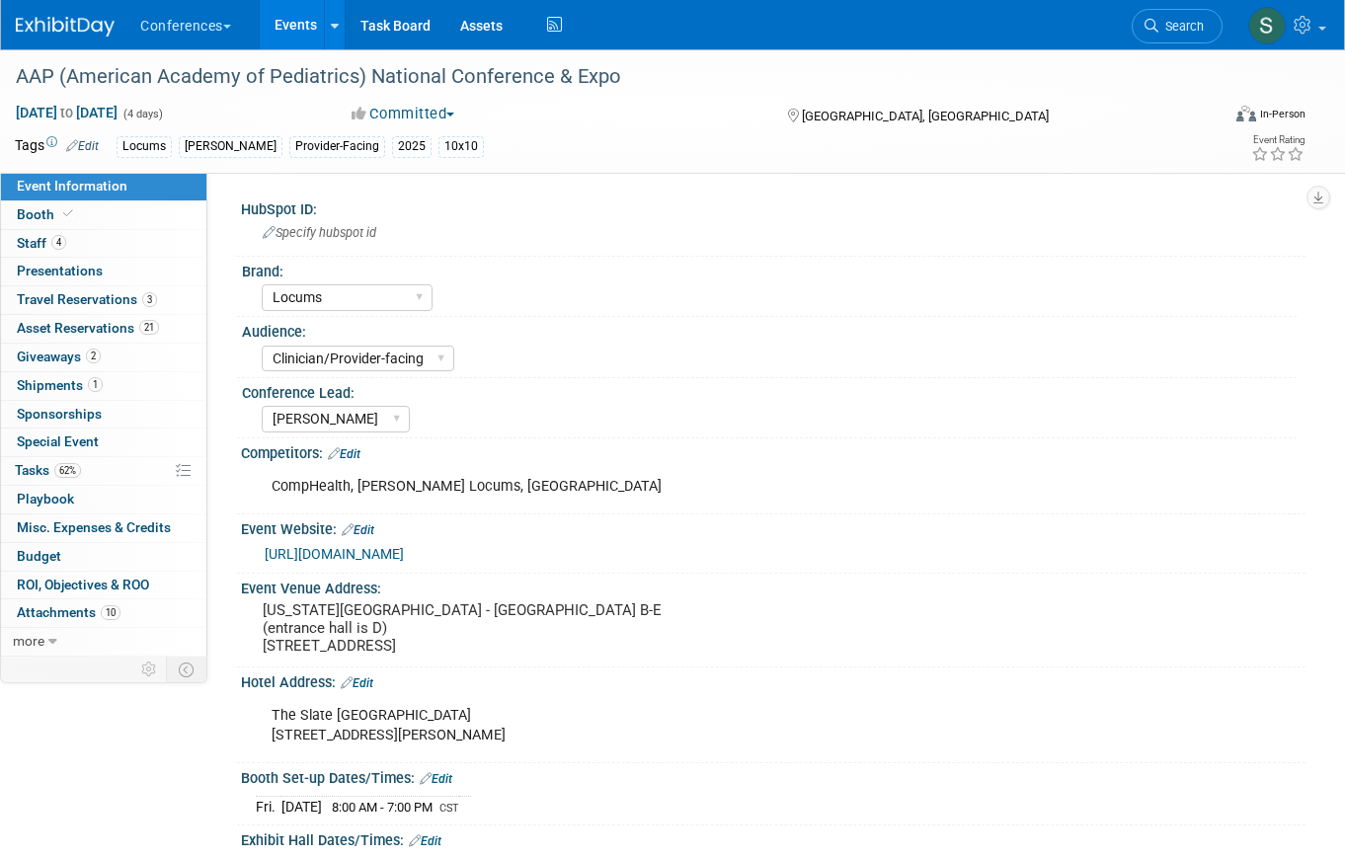
select select "Locums"
select select "Clinician/Provider-facing"
select select "[PERSON_NAME]"
click at [158, 392] on link "1 Shipments 1" at bounding box center [103, 386] width 205 height 28
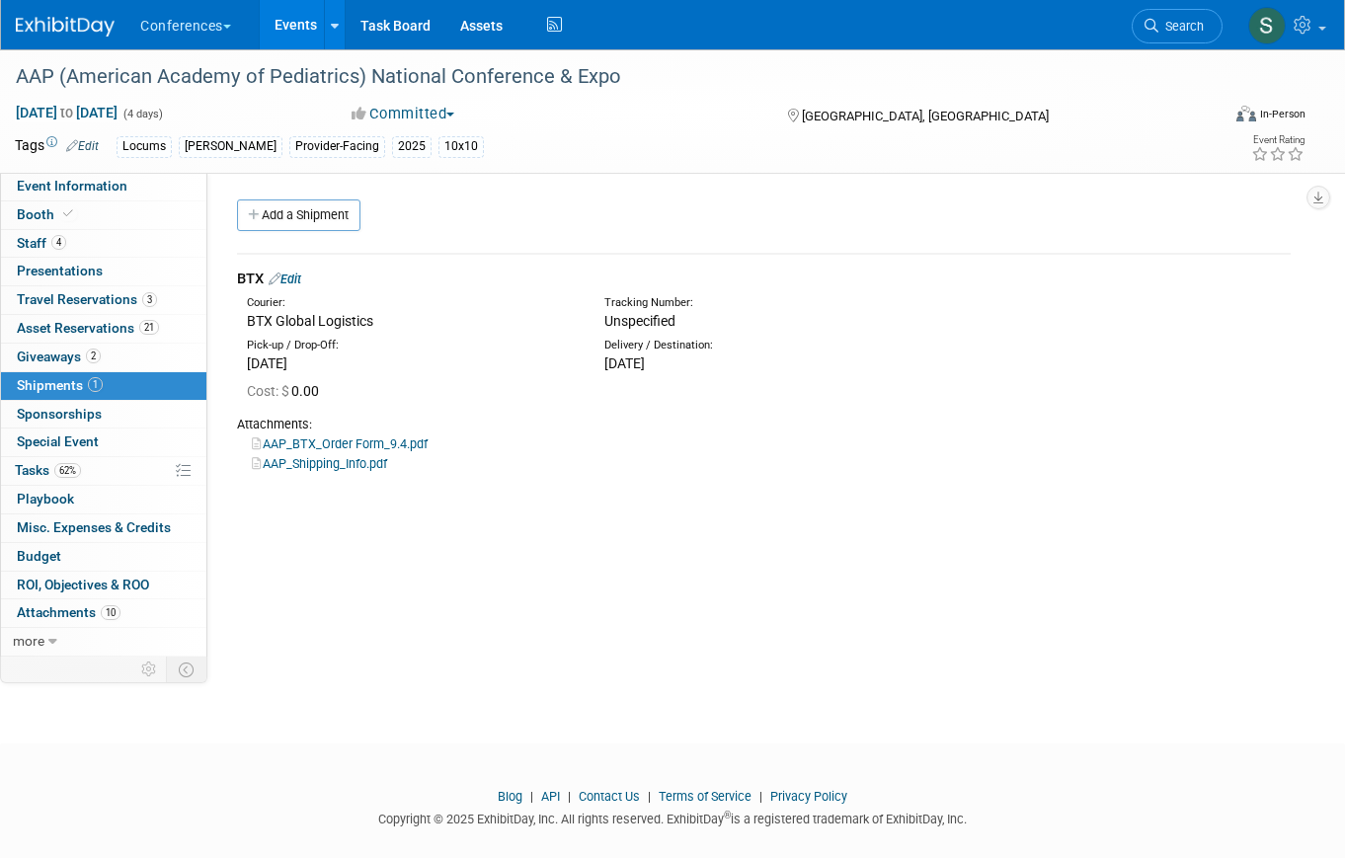
click at [296, 280] on link "Edit" at bounding box center [285, 279] width 33 height 15
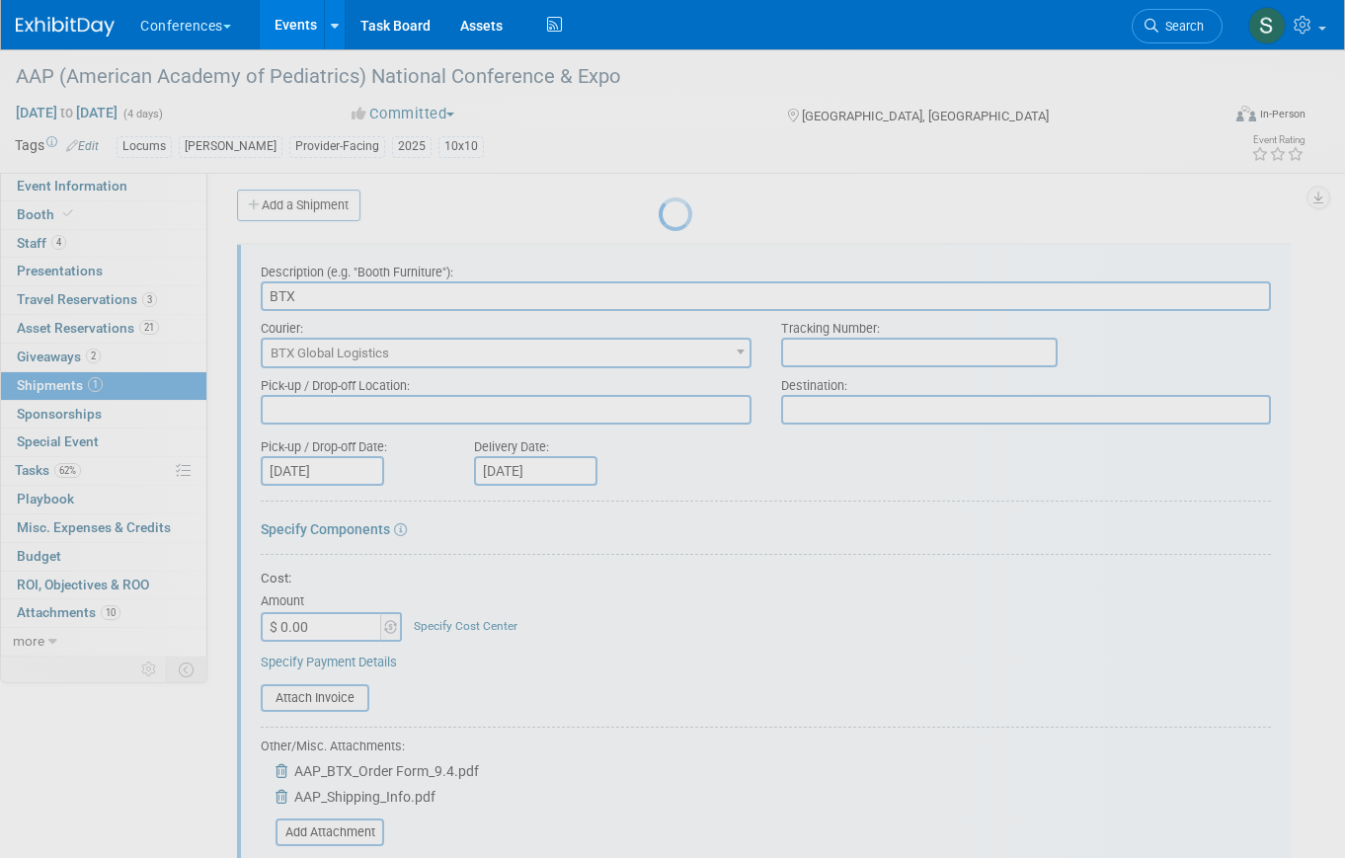
scroll to position [30, 0]
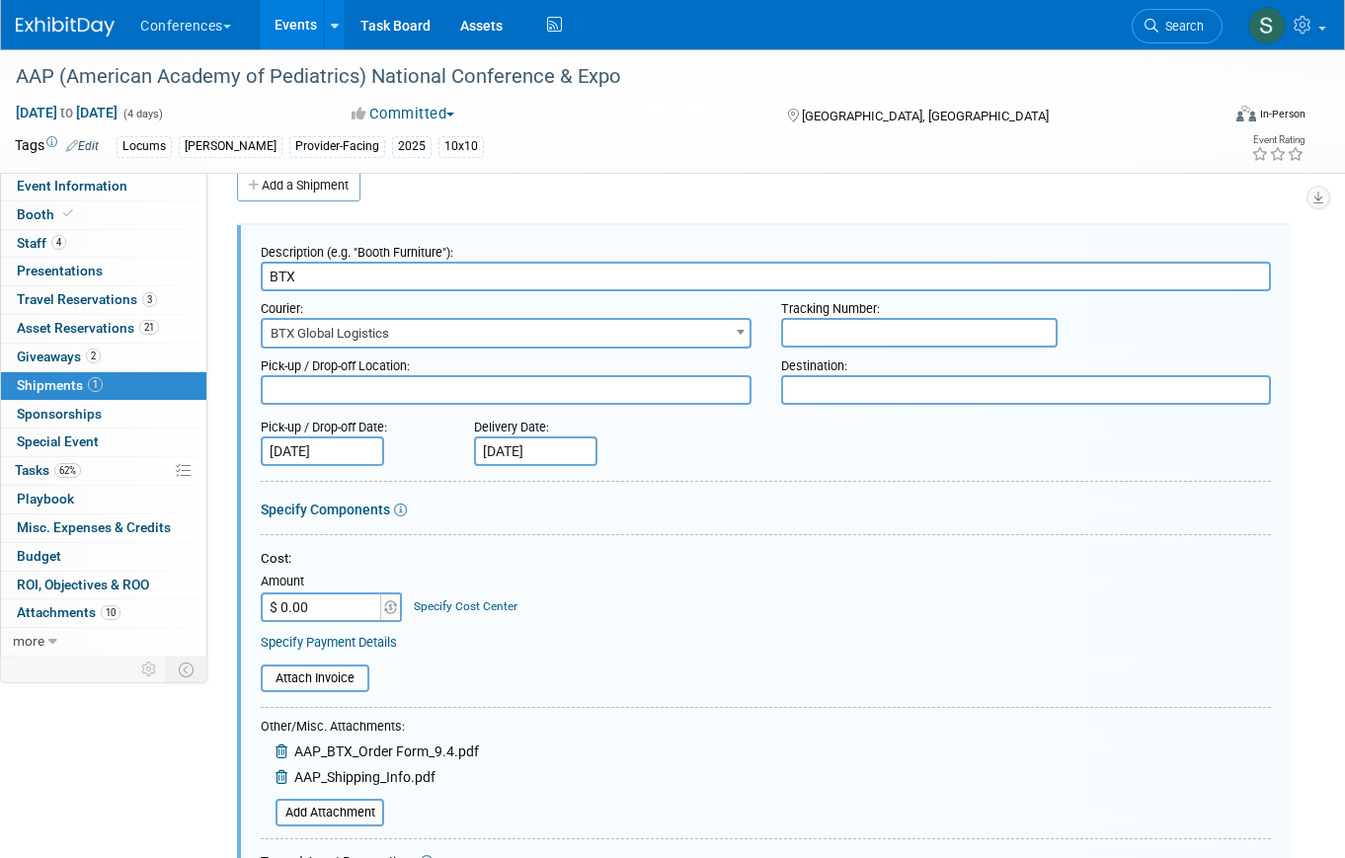
click at [332, 792] on div "Add Attachment" at bounding box center [370, 793] width 218 height 3
click at [332, 810] on input "file" at bounding box center [264, 813] width 235 height 24
click at [338, 452] on input "[DATE]" at bounding box center [322, 452] width 123 height 30
click at [424, 439] on div "Pick-up / Drop-off Date: [DATE]" at bounding box center [352, 438] width 213 height 56
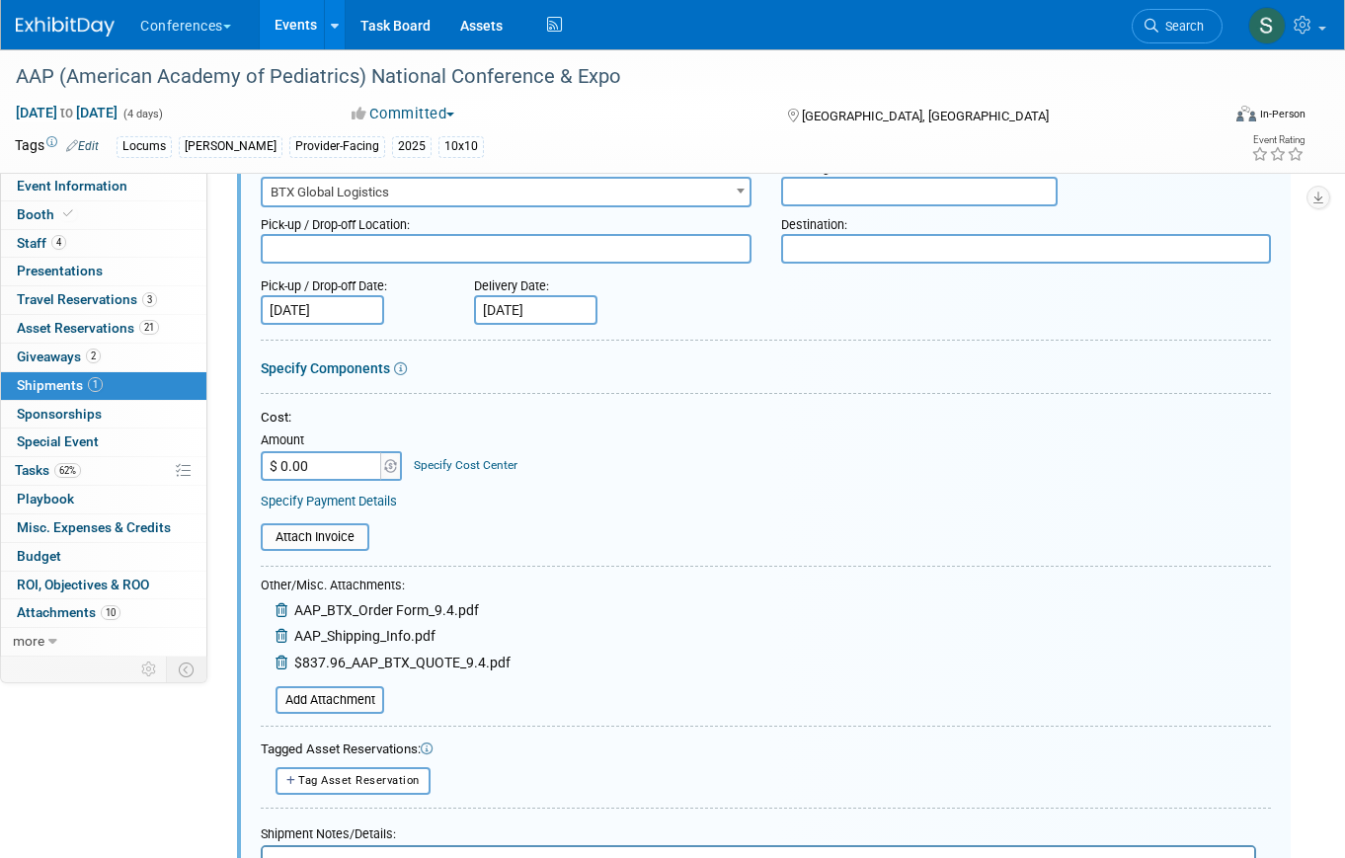
scroll to position [222, 0]
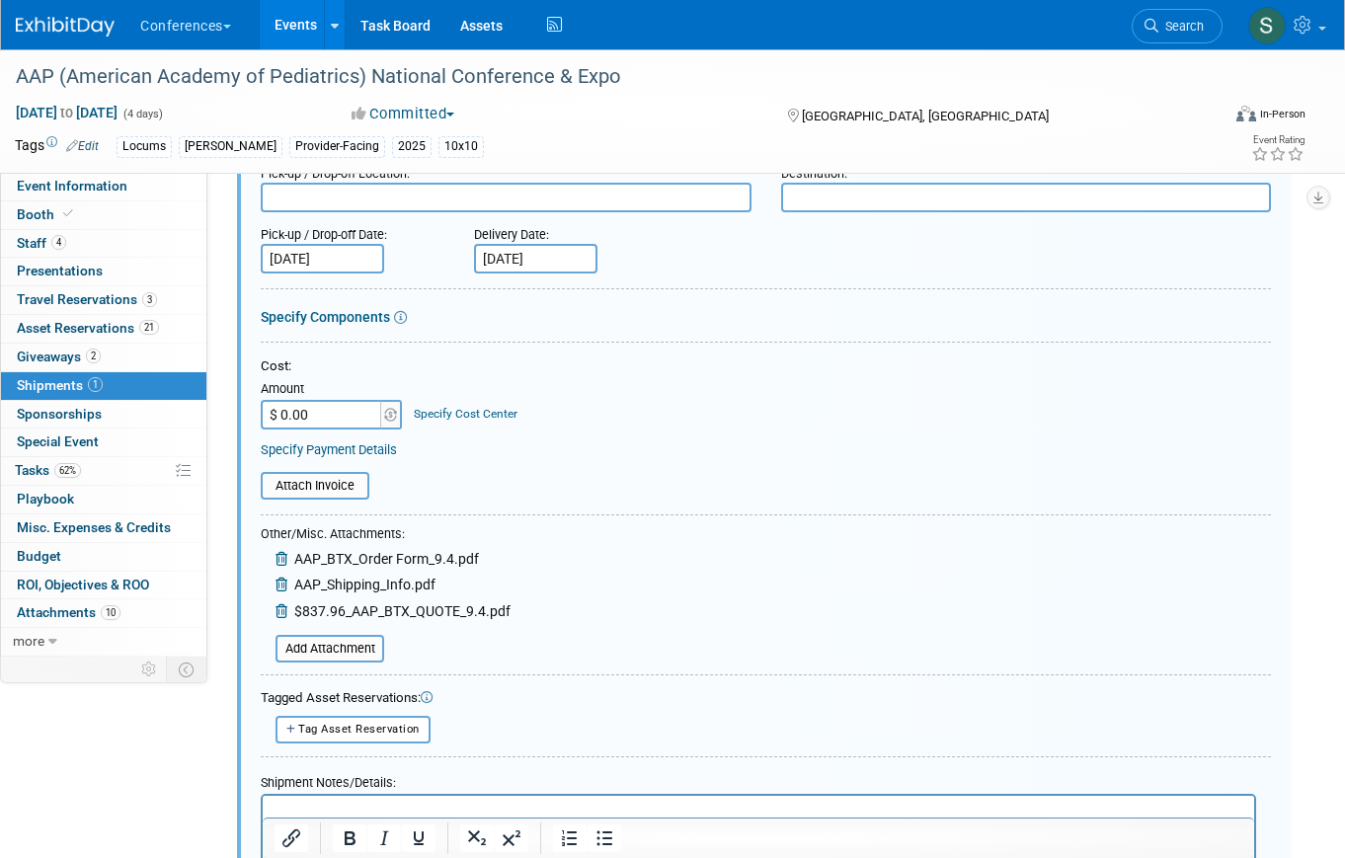
click at [322, 419] on input "$ 0.00" at bounding box center [322, 415] width 123 height 30
type input "$ 837.96"
click at [465, 412] on link "Specify Cost Center" at bounding box center [466, 414] width 104 height 14
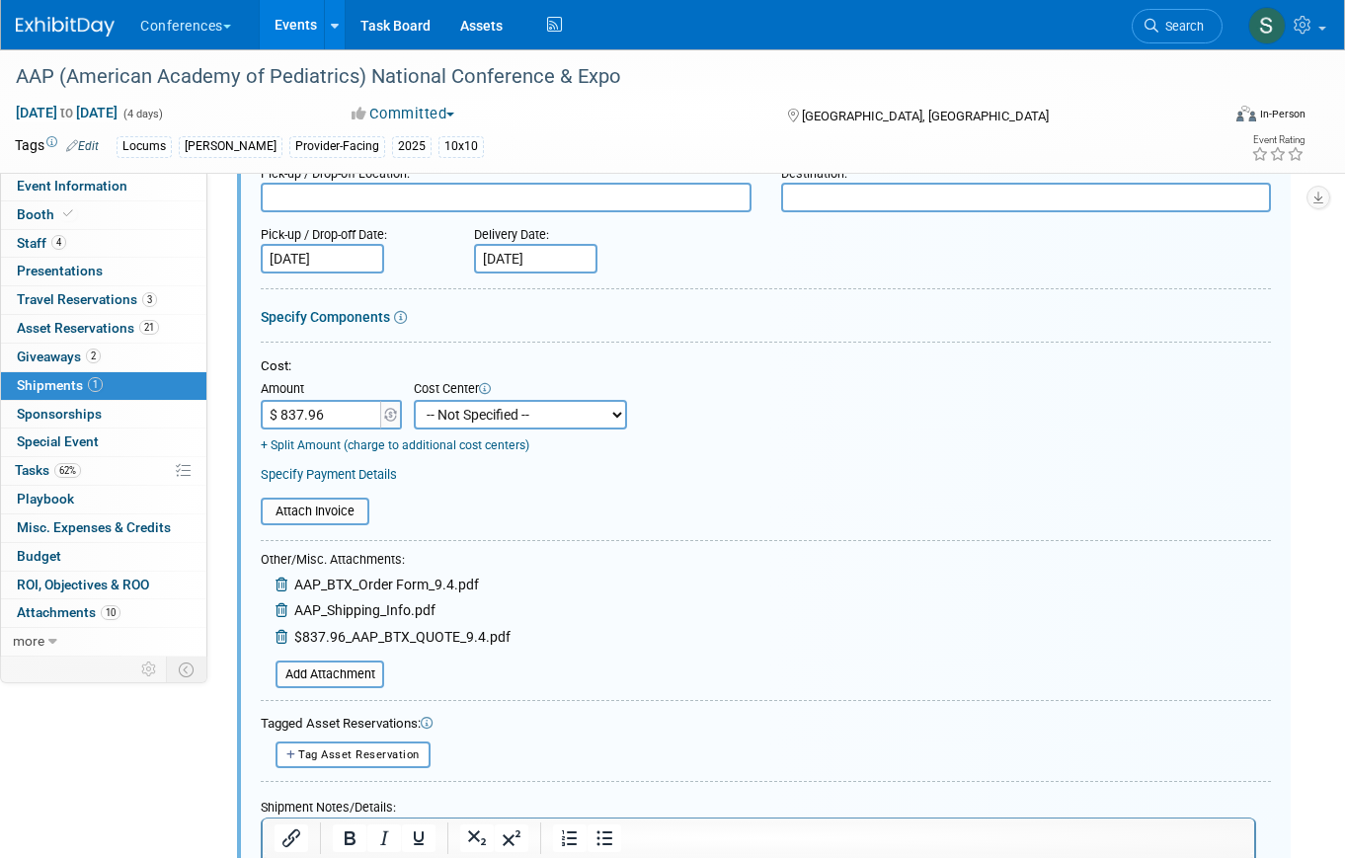
click at [470, 424] on select "-- Not Specified -- Aya Education Aya Healthcare Aya Locums Bespoke Corporate […" at bounding box center [520, 415] width 213 height 30
select select "18965873"
click at [414, 400] on select "-- Not Specified -- Aya Education Aya Healthcare Aya Locums Bespoke Corporate […" at bounding box center [520, 415] width 213 height 30
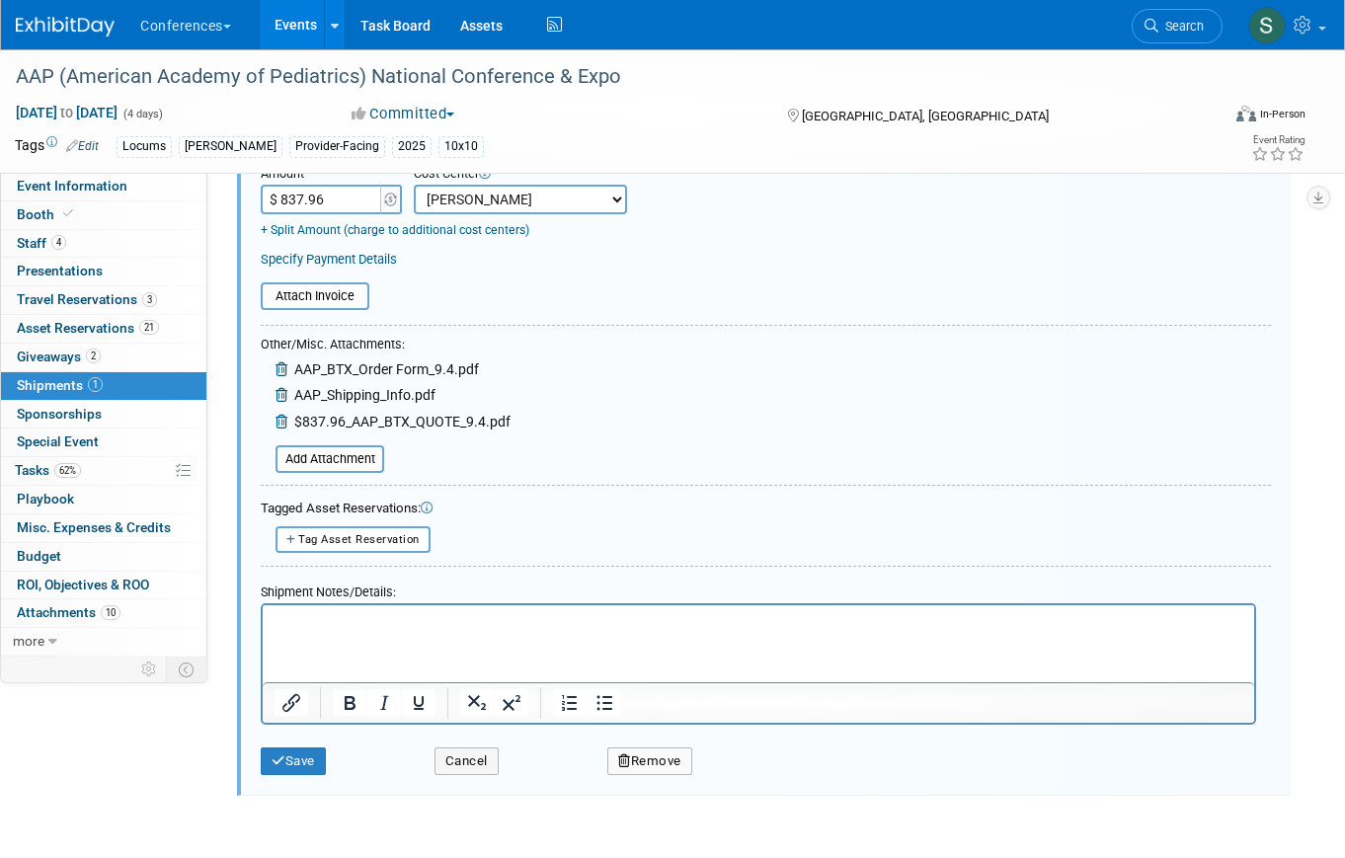
scroll to position [441, 0]
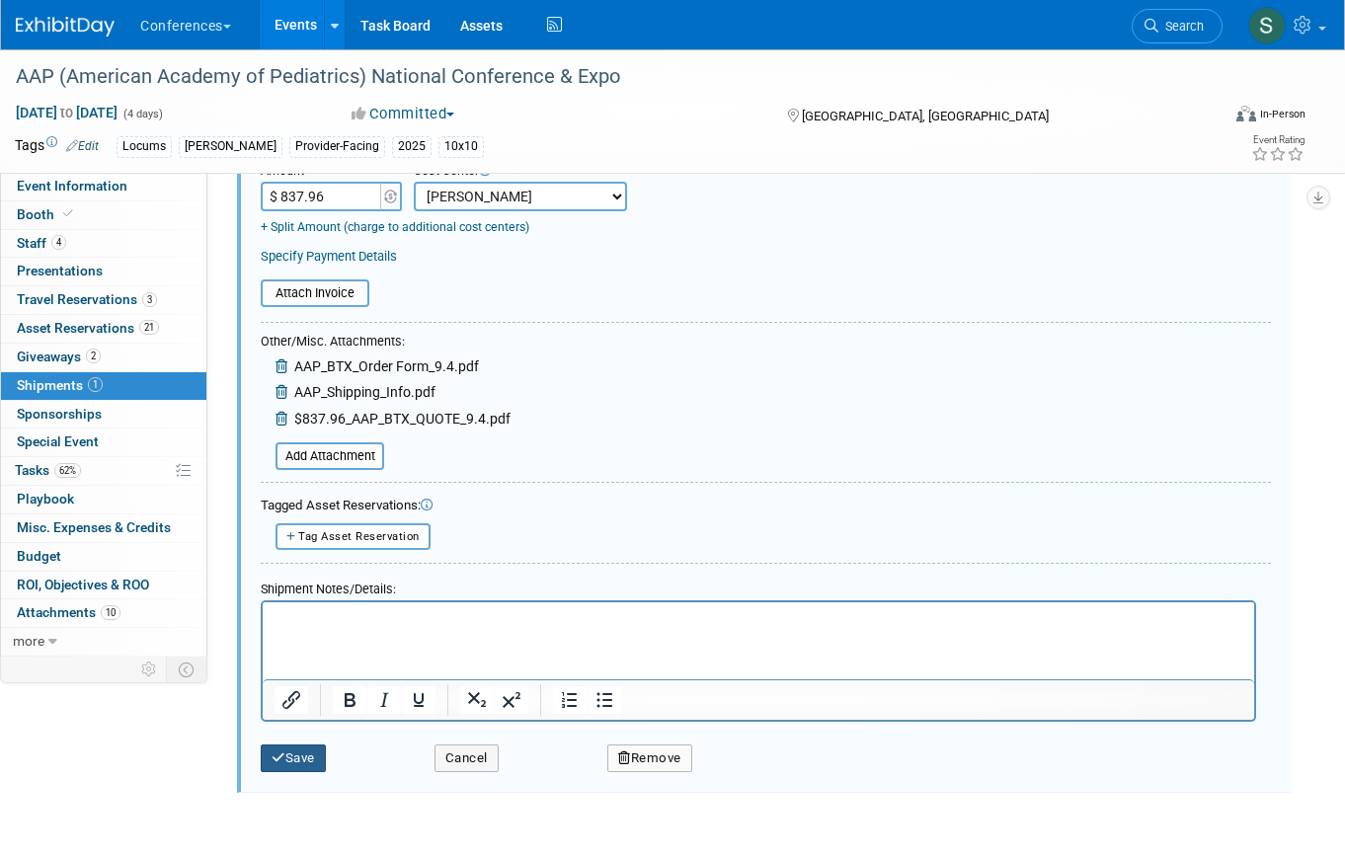
click at [270, 769] on button "Save" at bounding box center [293, 759] width 65 height 28
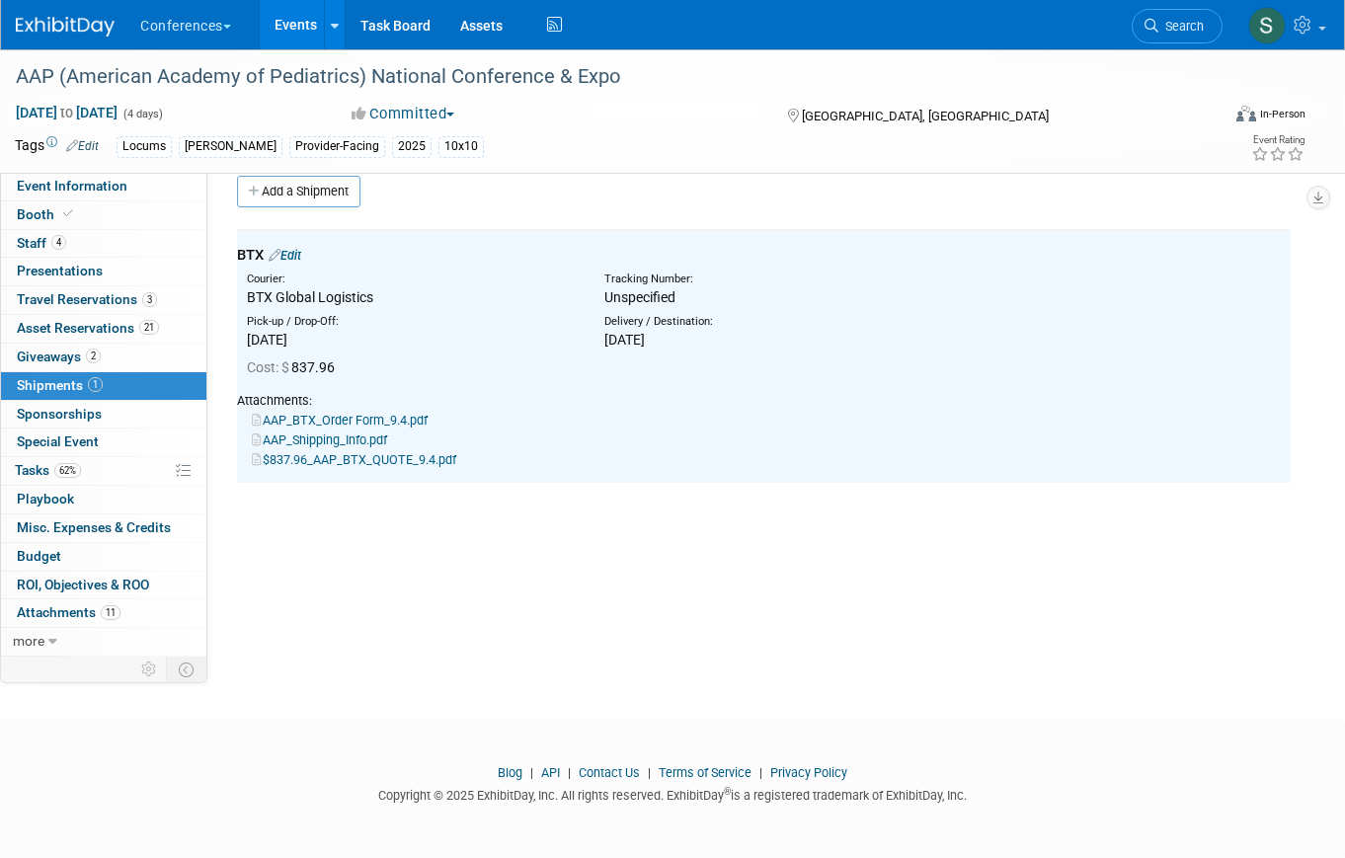
scroll to position [0, 0]
